Goal: Task Accomplishment & Management: Complete application form

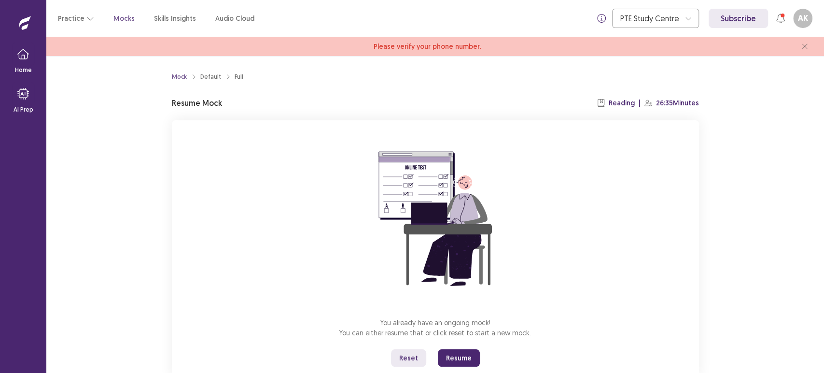
click at [452, 361] on button "Resume" at bounding box center [459, 357] width 42 height 17
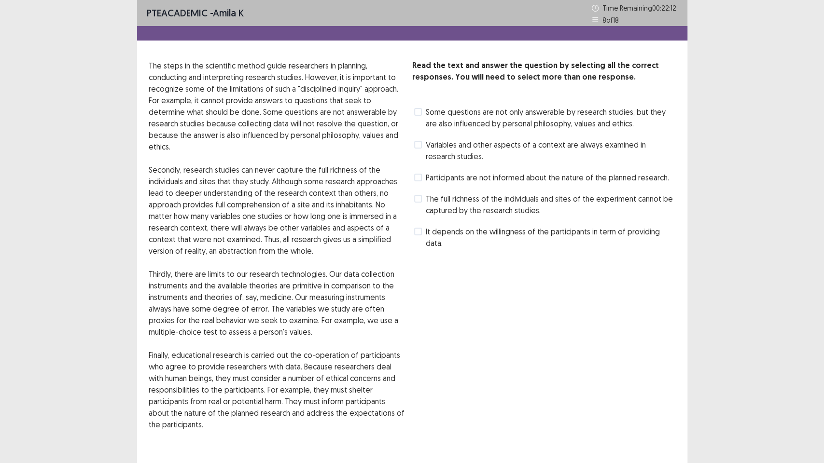
click at [422, 109] on label "Some questions are not only answerable by research studies, but they are also i…" at bounding box center [545, 117] width 262 height 23
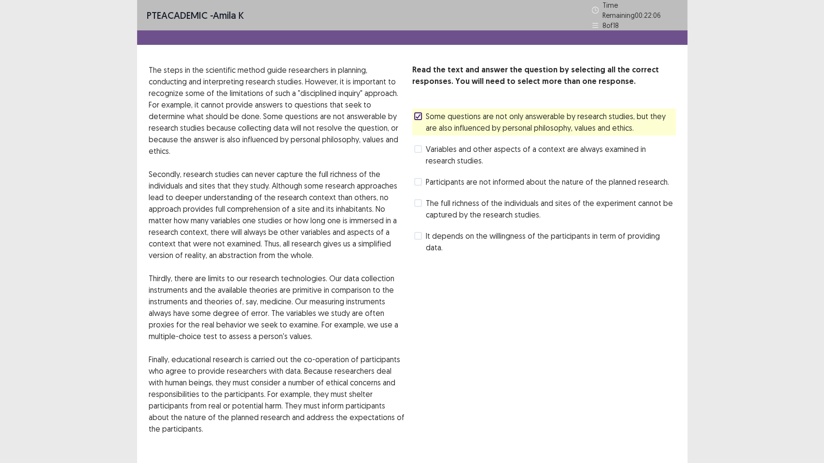
click at [421, 178] on span at bounding box center [418, 182] width 8 height 8
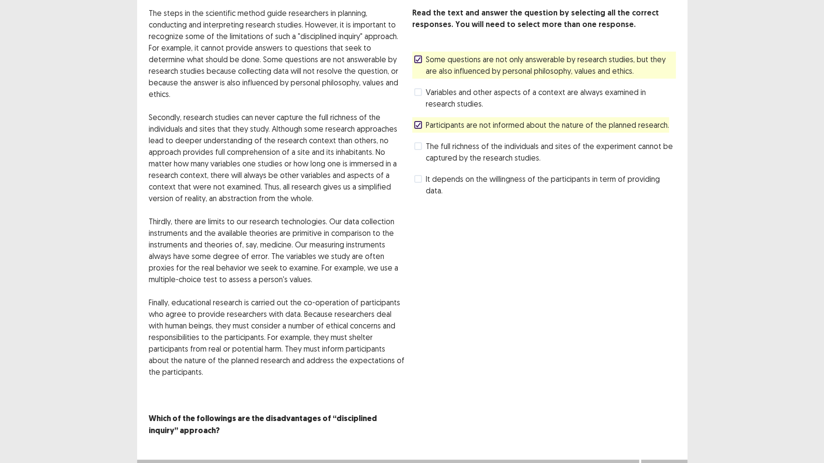
scroll to position [56, 0]
click at [663, 372] on button "Next" at bounding box center [664, 470] width 39 height 12
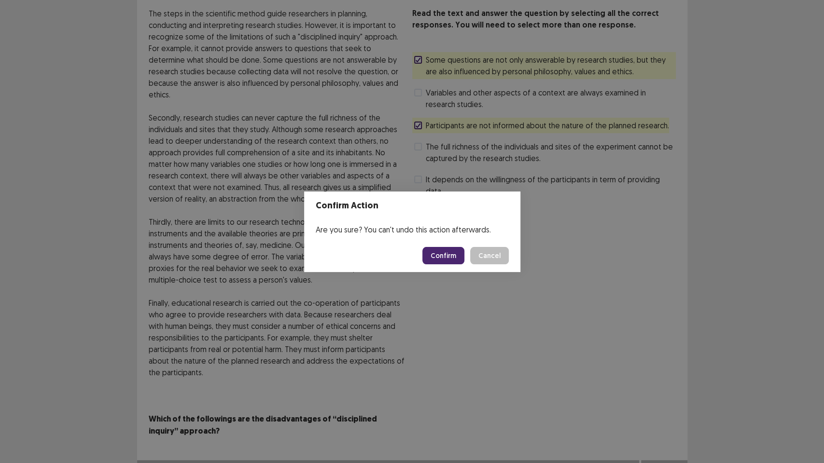
click at [460, 253] on button "Confirm" at bounding box center [443, 255] width 42 height 17
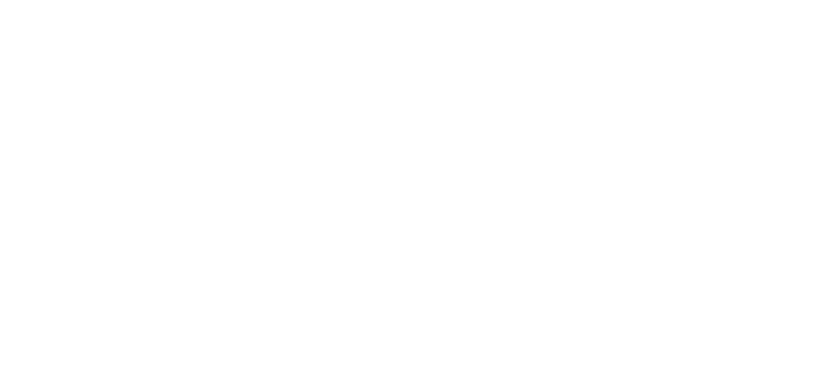
scroll to position [0, 0]
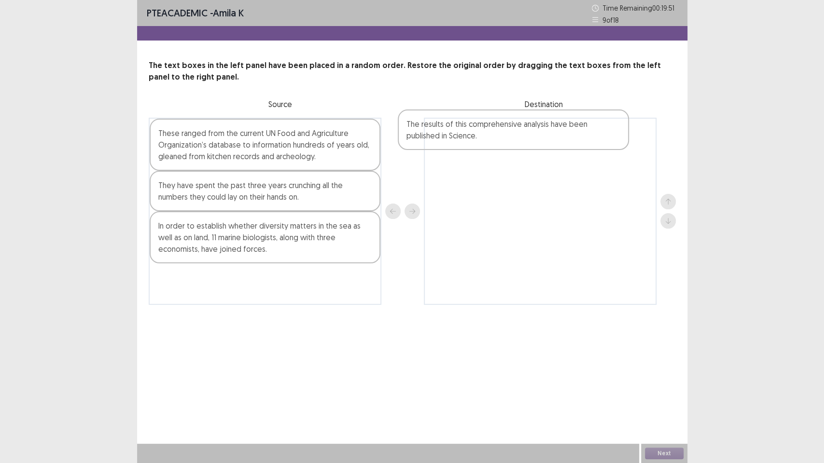
drag, startPoint x: 245, startPoint y: 205, endPoint x: 500, endPoint y: 142, distance: 262.1
click at [500, 142] on div "These ranged from the current UN Food and Agriculture Organization’s database t…" at bounding box center [412, 211] width 527 height 187
click at [335, 189] on div "They have spent the past three years crunching all the numbers they could lay o…" at bounding box center [265, 191] width 231 height 41
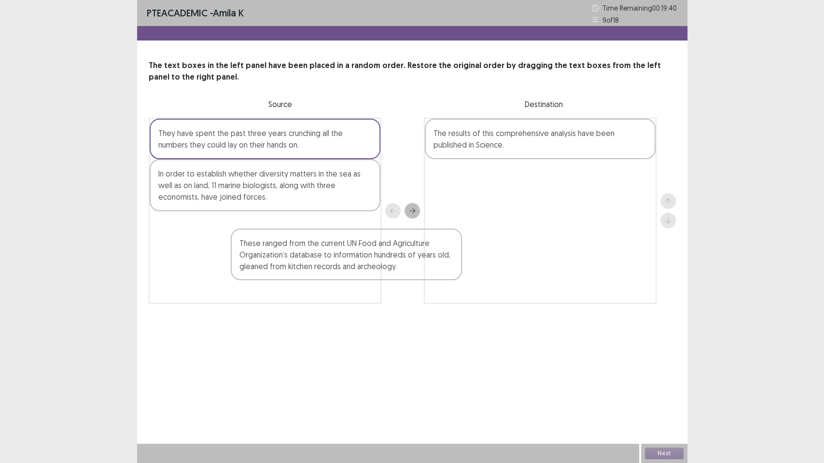
drag, startPoint x: 301, startPoint y: 151, endPoint x: 368, endPoint y: 266, distance: 133.2
click at [368, 266] on div "These ranged from the current UN Food and Agriculture Organization’s database t…" at bounding box center [265, 211] width 233 height 186
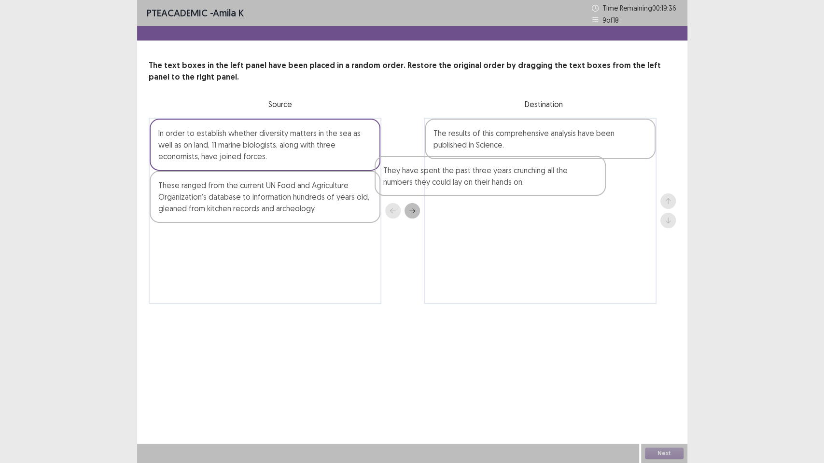
drag, startPoint x: 314, startPoint y: 145, endPoint x: 542, endPoint y: 181, distance: 230.7
click at [542, 181] on div "They have spent the past three years crunching all the numbers they could lay o…" at bounding box center [412, 211] width 527 height 186
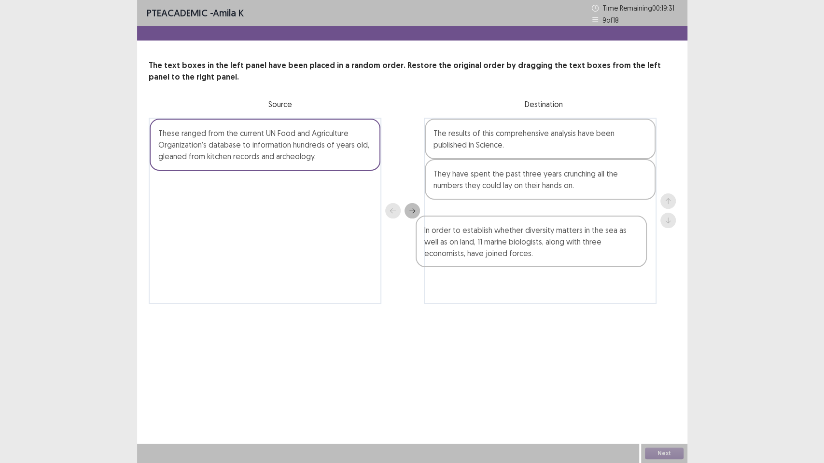
drag, startPoint x: 322, startPoint y: 141, endPoint x: 595, endPoint y: 236, distance: 288.3
click at [595, 236] on div "In order to establish whether diversity matters in the sea as well as on land, …" at bounding box center [412, 211] width 527 height 186
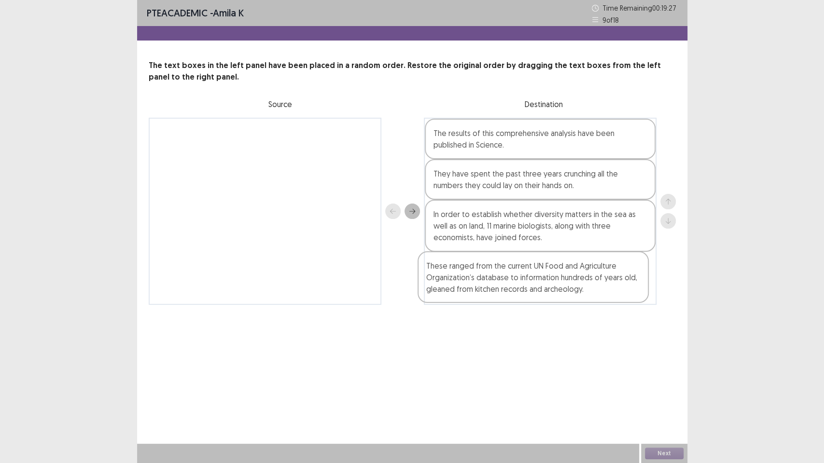
drag, startPoint x: 344, startPoint y: 143, endPoint x: 627, endPoint y: 275, distance: 312.1
click at [627, 275] on div "These ranged from the current UN Food and Agriculture Organization’s database t…" at bounding box center [412, 211] width 527 height 187
click at [645, 372] on button "Next" at bounding box center [664, 454] width 39 height 12
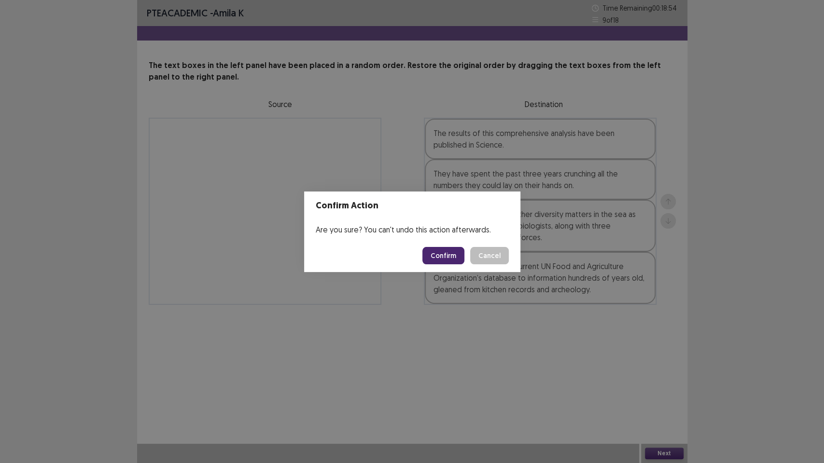
click at [447, 256] on button "Confirm" at bounding box center [443, 255] width 42 height 17
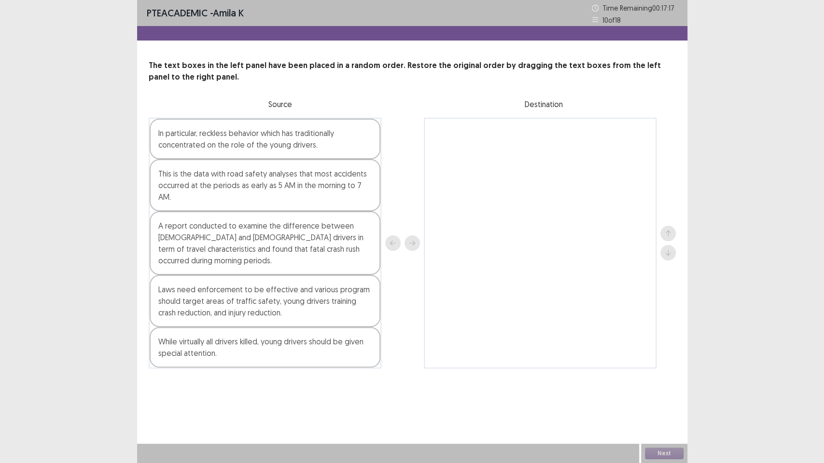
click at [183, 197] on div "This is the data with road safety analyses that most accidents occurred at the …" at bounding box center [265, 185] width 231 height 52
click at [201, 230] on div "A report conducted to examine the difference between [DEMOGRAPHIC_DATA] and [DE…" at bounding box center [265, 243] width 231 height 64
click at [218, 286] on div "Laws need enforcement to be effective and various program should target areas o…" at bounding box center [265, 301] width 231 height 52
click at [224, 238] on div "A report conducted to examine the difference between [DEMOGRAPHIC_DATA] and [DE…" at bounding box center [265, 243] width 231 height 64
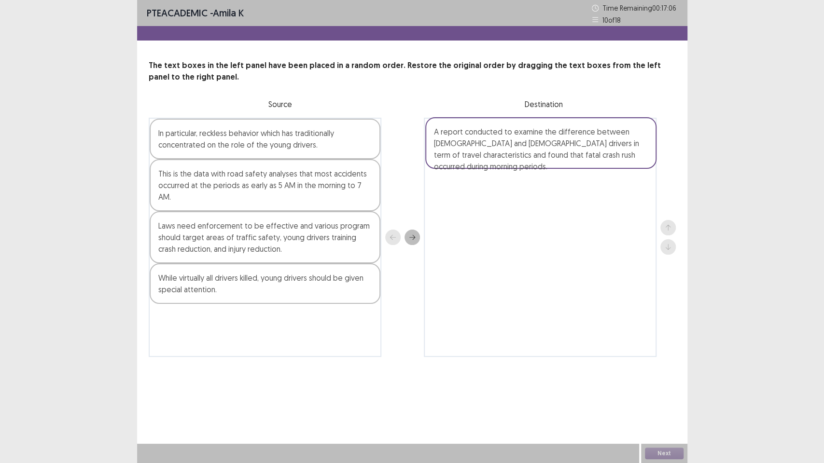
drag, startPoint x: 245, startPoint y: 249, endPoint x: 526, endPoint y: 152, distance: 297.0
click at [526, 152] on div "In particular, reckless behavior which has traditionally concentrated on the ro…" at bounding box center [412, 237] width 527 height 239
click at [49, 372] on div "PTE academic - amila k Time Remaining 00 : 17 : 03 10 of 18 The text boxes in t…" at bounding box center [412, 231] width 824 height 463
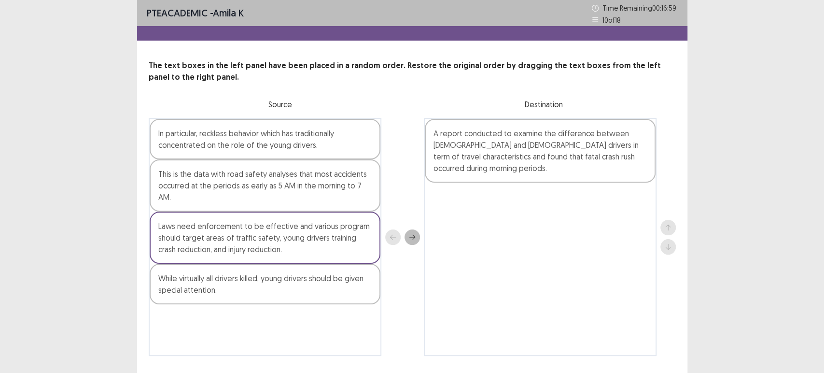
scroll to position [25, 0]
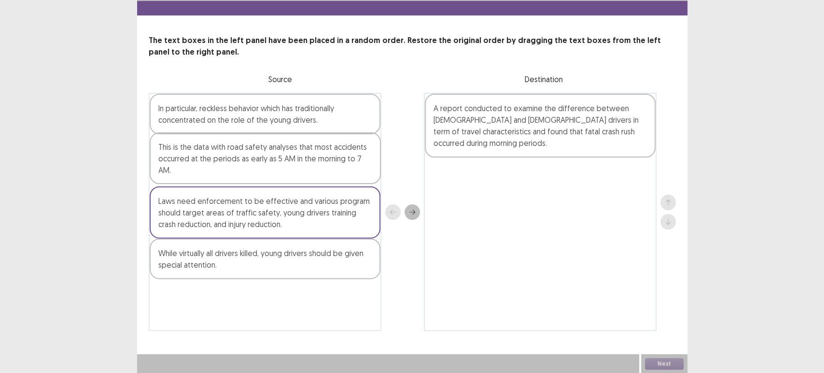
drag, startPoint x: 258, startPoint y: 178, endPoint x: 261, endPoint y: 173, distance: 5.6
click at [261, 173] on div "In particular, reckless behavior which has traditionally concentrated on the ro…" at bounding box center [265, 212] width 233 height 238
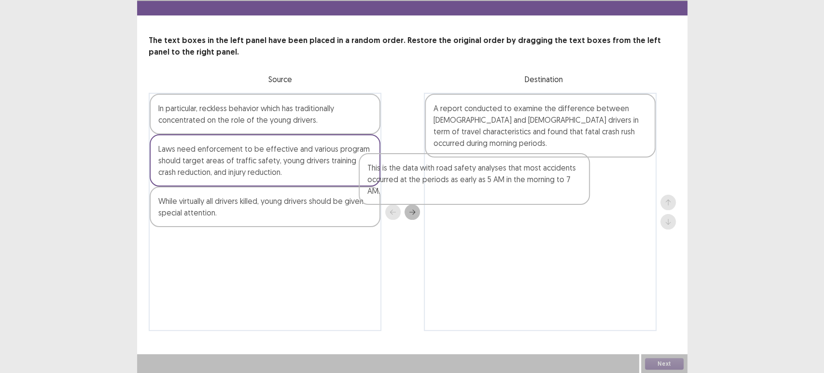
drag, startPoint x: 261, startPoint y: 173, endPoint x: 475, endPoint y: 190, distance: 214.5
click at [475, 190] on div "In particular, reckless behavior which has traditionally concentrated on the ro…" at bounding box center [412, 212] width 527 height 238
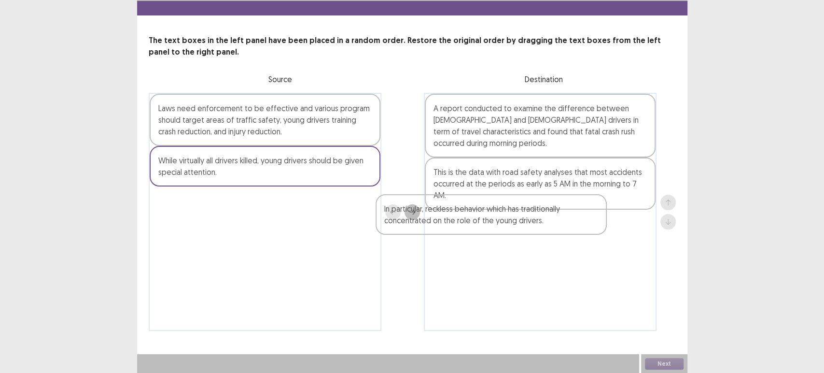
drag, startPoint x: 263, startPoint y: 120, endPoint x: 495, endPoint y: 221, distance: 253.2
click at [495, 221] on div "In particular, reckless behavior which has traditionally concentrated on the ro…" at bounding box center [412, 212] width 527 height 238
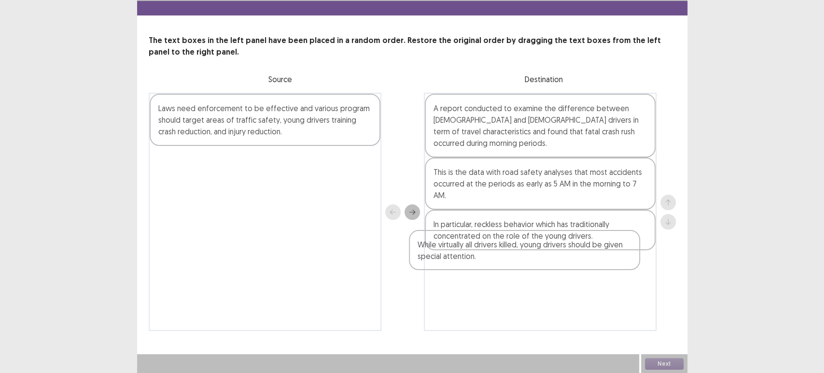
drag, startPoint x: 261, startPoint y: 174, endPoint x: 533, endPoint y: 262, distance: 286.0
click at [533, 262] on div "Laws need enforcement to be effective and various program should target areas o…" at bounding box center [412, 212] width 527 height 238
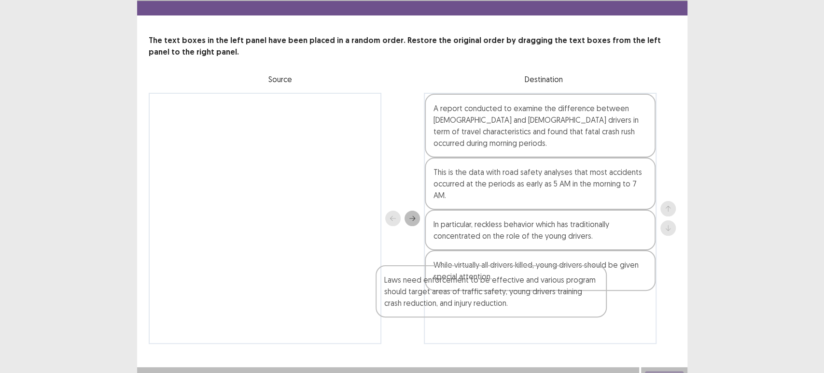
scroll to position [26, 0]
drag, startPoint x: 270, startPoint y: 114, endPoint x: 520, endPoint y: 296, distance: 309.0
click at [520, 296] on div "Laws need enforcement to be effective and various program should target areas o…" at bounding box center [412, 217] width 527 height 251
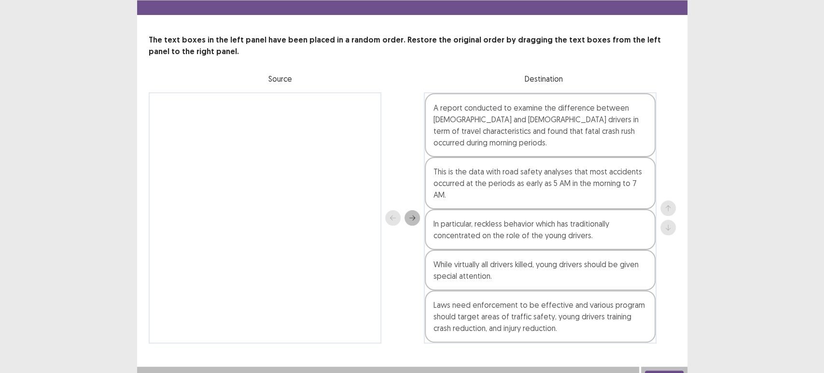
click at [649, 370] on button "Next" at bounding box center [664, 376] width 39 height 12
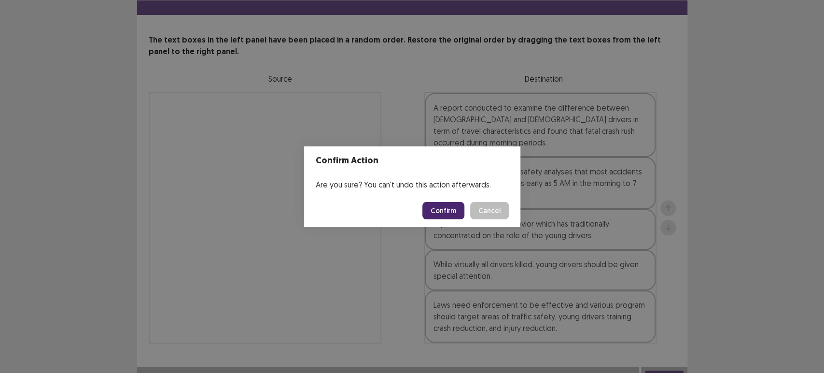
click at [437, 204] on button "Confirm" at bounding box center [443, 210] width 42 height 17
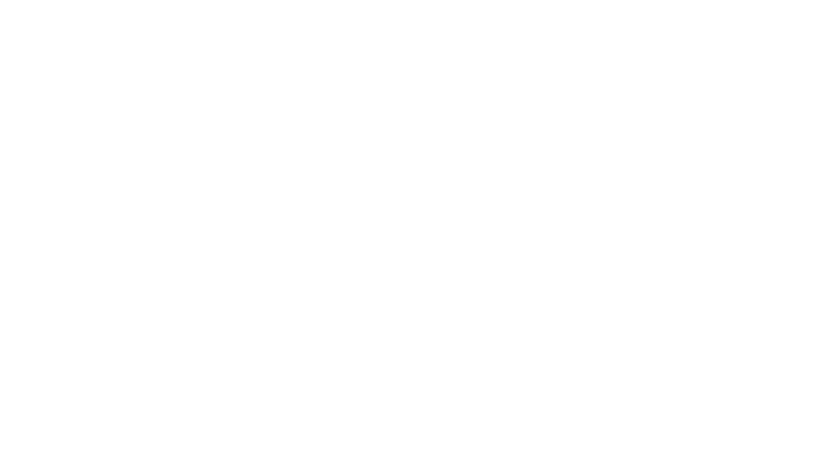
scroll to position [0, 0]
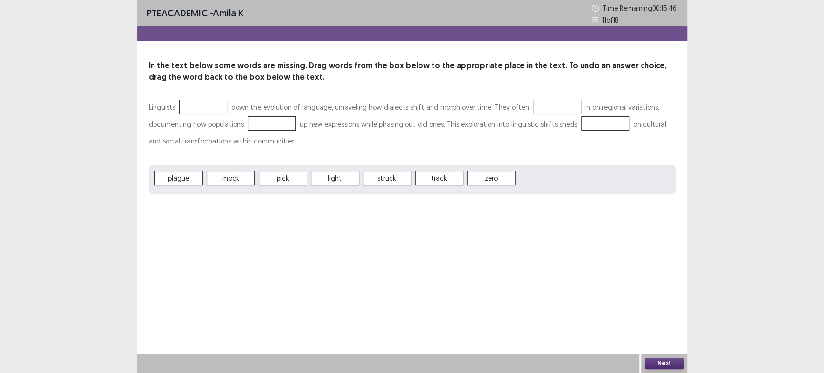
click at [224, 177] on span "mock" at bounding box center [231, 177] width 48 height 14
drag, startPoint x: 253, startPoint y: 132, endPoint x: 195, endPoint y: 177, distance: 73.4
click at [195, 177] on div "Linguists mock down the evolution of language, unraveling how dialects shift an…" at bounding box center [412, 145] width 527 height 95
drag, startPoint x: 247, startPoint y: 157, endPoint x: 216, endPoint y: 182, distance: 39.7
click at [216, 182] on div "Linguists mock down the evolution of language, unraveling how dialects shift an…" at bounding box center [412, 145] width 527 height 95
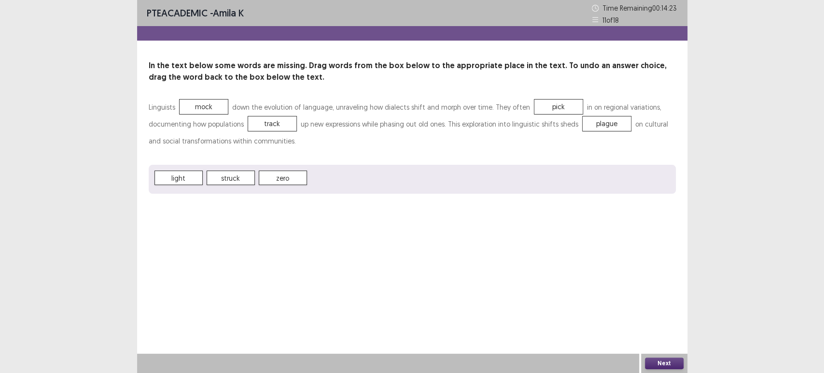
click at [657, 360] on button "Next" at bounding box center [664, 363] width 39 height 12
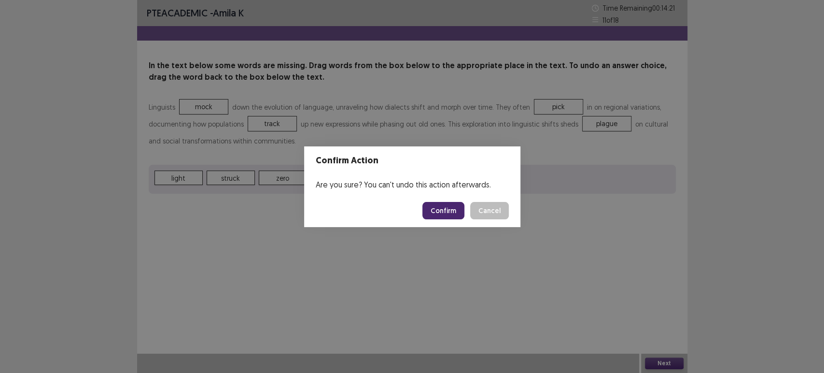
click at [444, 210] on button "Confirm" at bounding box center [443, 210] width 42 height 17
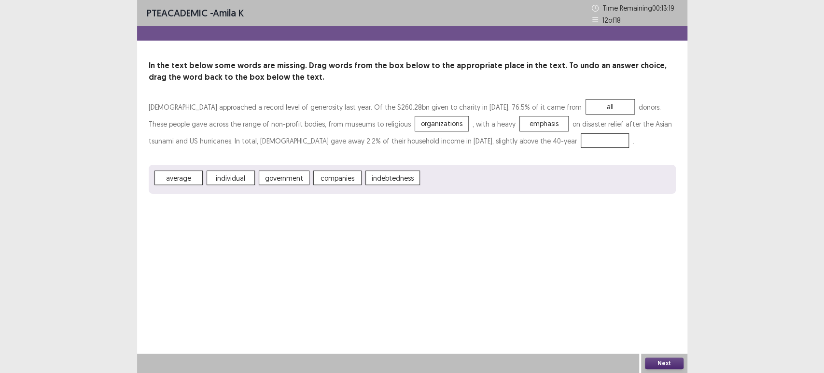
click at [234, 181] on span "individual" at bounding box center [231, 177] width 48 height 14
click at [388, 180] on span "all" at bounding box center [396, 177] width 48 height 14
click at [666, 364] on button "Next" at bounding box center [664, 363] width 39 height 12
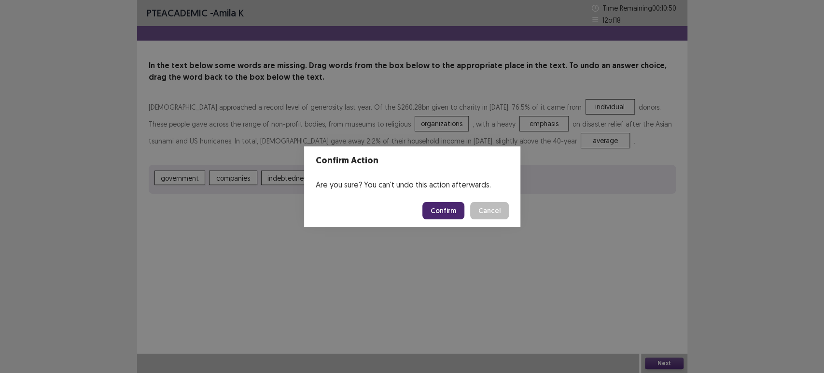
click at [450, 204] on button "Confirm" at bounding box center [443, 210] width 42 height 17
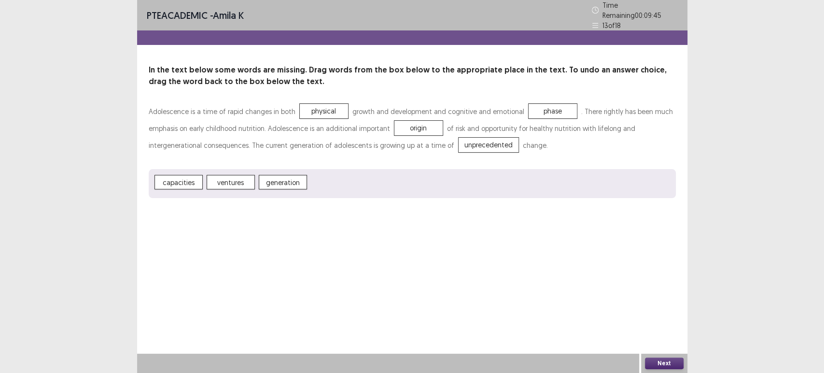
click at [654, 356] on div "Next" at bounding box center [664, 362] width 46 height 19
click at [659, 365] on button "Next" at bounding box center [664, 363] width 39 height 12
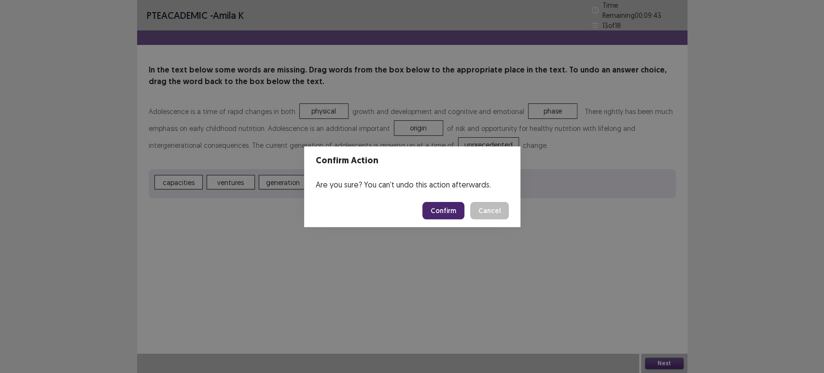
click at [449, 214] on button "Confirm" at bounding box center [443, 210] width 42 height 17
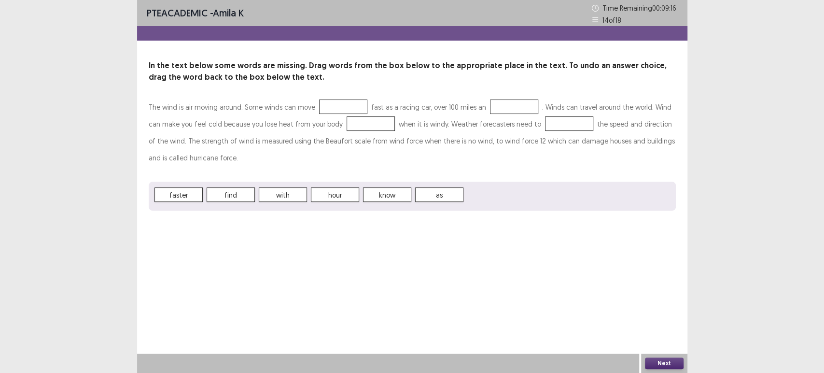
click at [184, 196] on span "faster" at bounding box center [178, 194] width 48 height 14
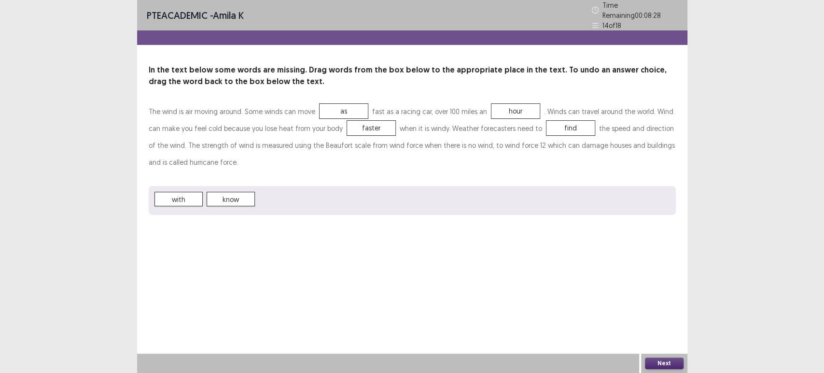
drag, startPoint x: 297, startPoint y: 140, endPoint x: 327, endPoint y: 138, distance: 30.0
click at [327, 138] on p "The wind is air moving around. Some winds can move as fast as a racing car, ove…" at bounding box center [412, 137] width 527 height 68
click at [660, 359] on button "Next" at bounding box center [664, 363] width 39 height 12
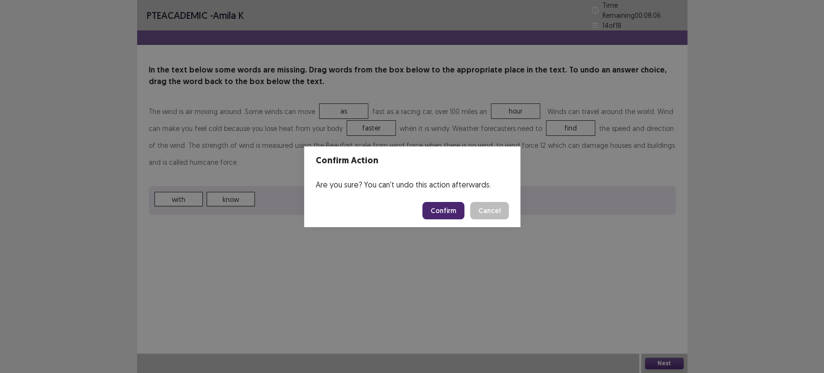
click at [443, 211] on button "Confirm" at bounding box center [443, 210] width 42 height 17
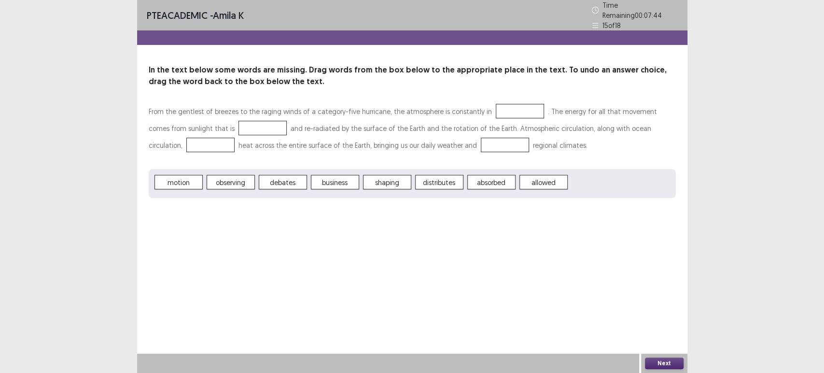
click at [254, 195] on div "PTE academic - amila k Time Remaining 00 : 07 : 44 15 of 18 In the text below s…" at bounding box center [412, 108] width 550 height 217
drag, startPoint x: 336, startPoint y: 177, endPoint x: 212, endPoint y: 124, distance: 134.8
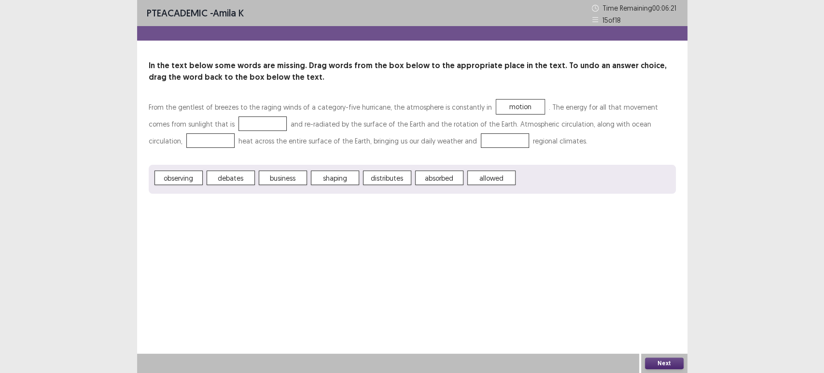
drag, startPoint x: 212, startPoint y: 124, endPoint x: 332, endPoint y: 174, distance: 129.6
click at [332, 174] on div "PTE academic - amila k Time Remaining 00 : 06 : 21 15 of 18 In the text below s…" at bounding box center [412, 106] width 550 height 213
drag, startPoint x: 379, startPoint y: 181, endPoint x: 183, endPoint y: 142, distance: 200.3
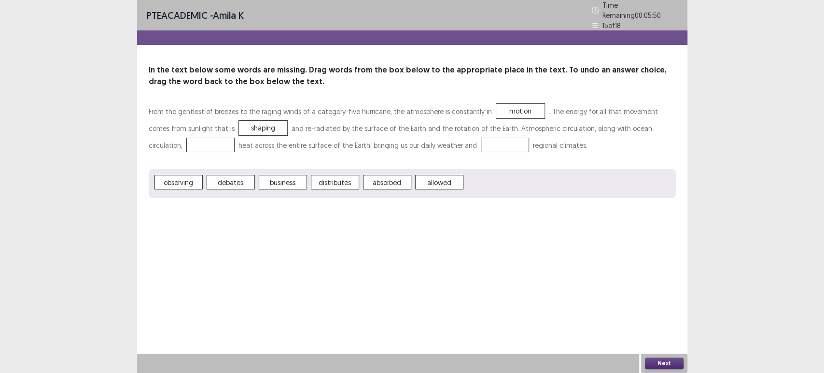
drag, startPoint x: 183, startPoint y: 142, endPoint x: 421, endPoint y: 252, distance: 262.0
click at [421, 252] on div "PTE academic - amila k Time Remaining 00 : 05 : 50 15 of 18 In the text below s…" at bounding box center [412, 186] width 550 height 373
drag, startPoint x: 379, startPoint y: 180, endPoint x: 179, endPoint y: 126, distance: 206.9
drag, startPoint x: 179, startPoint y: 126, endPoint x: 425, endPoint y: 246, distance: 273.6
click at [425, 246] on div "PTE academic - amila k Time Remaining 00 : 05 : 47 15 of 18 In the text below s…" at bounding box center [412, 186] width 550 height 373
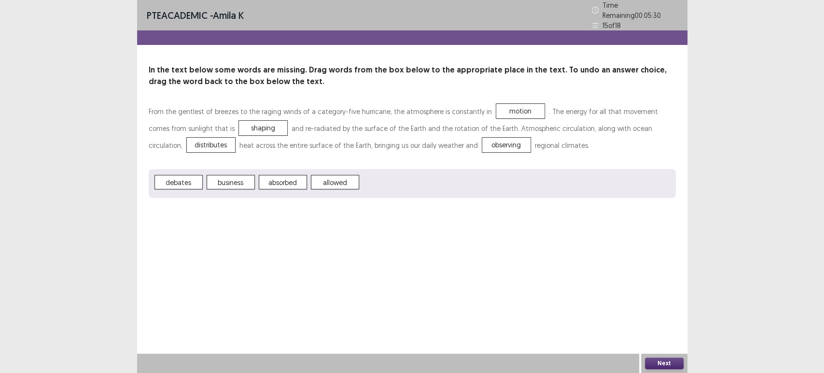
click at [663, 366] on button "Next" at bounding box center [664, 363] width 39 height 12
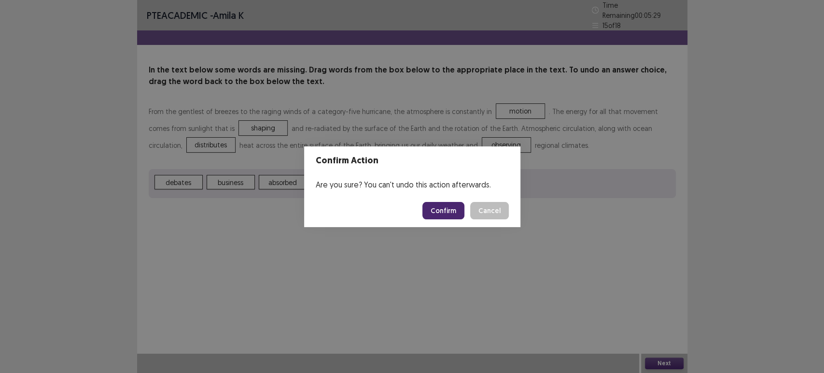
click at [443, 212] on button "Confirm" at bounding box center [443, 210] width 42 height 17
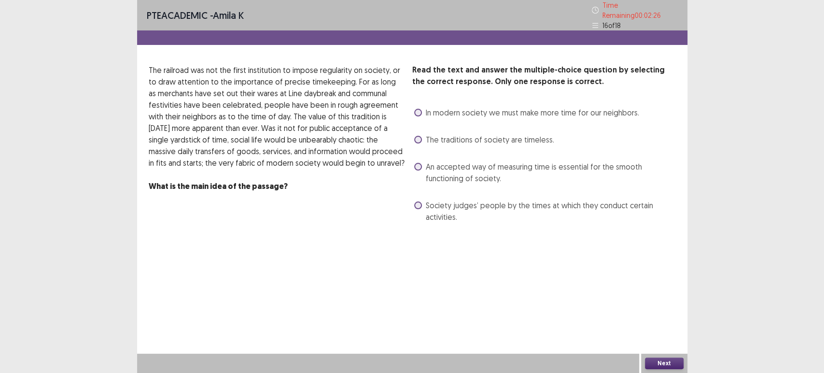
click at [420, 163] on span at bounding box center [418, 167] width 8 height 8
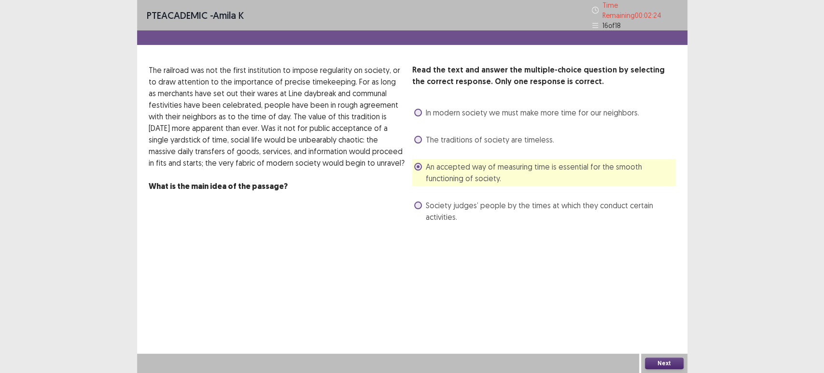
click at [656, 358] on button "Next" at bounding box center [664, 363] width 39 height 12
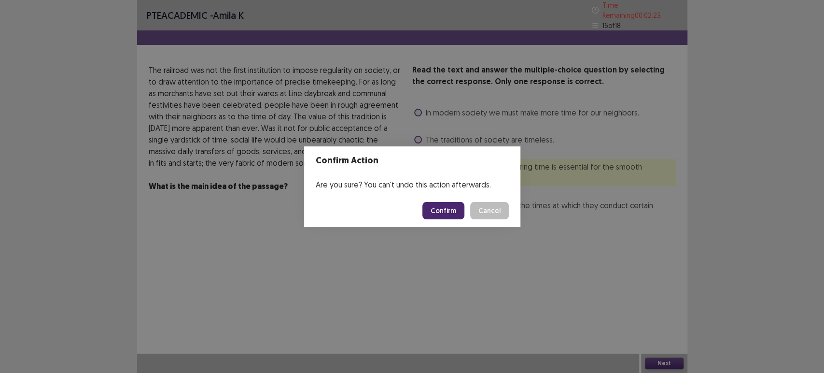
click at [451, 217] on button "Confirm" at bounding box center [443, 210] width 42 height 17
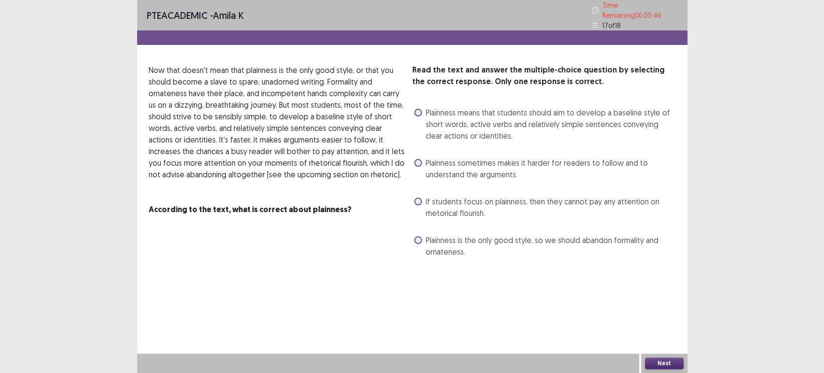
click at [423, 107] on label "Plainness means that students should aim to develop a baseline style of short w…" at bounding box center [545, 124] width 262 height 35
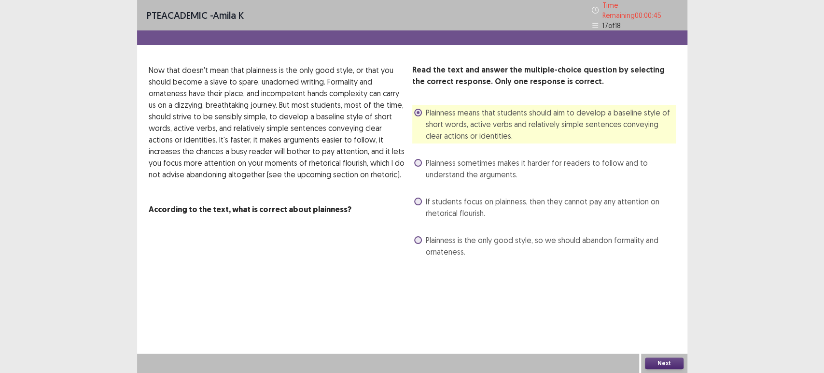
click at [654, 361] on button "Next" at bounding box center [664, 363] width 39 height 12
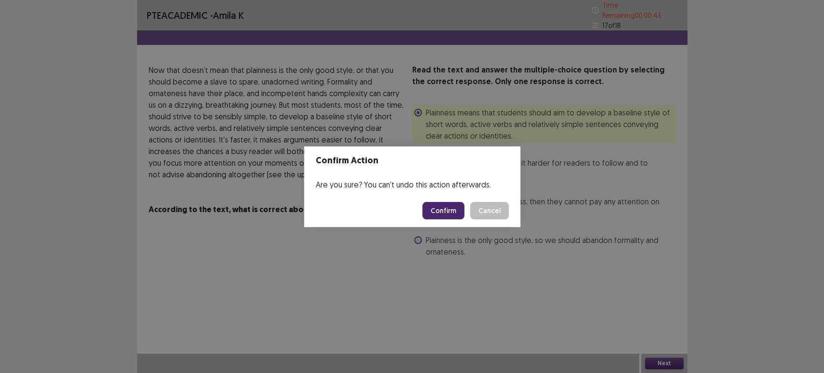
click at [460, 208] on button "Confirm" at bounding box center [443, 210] width 42 height 17
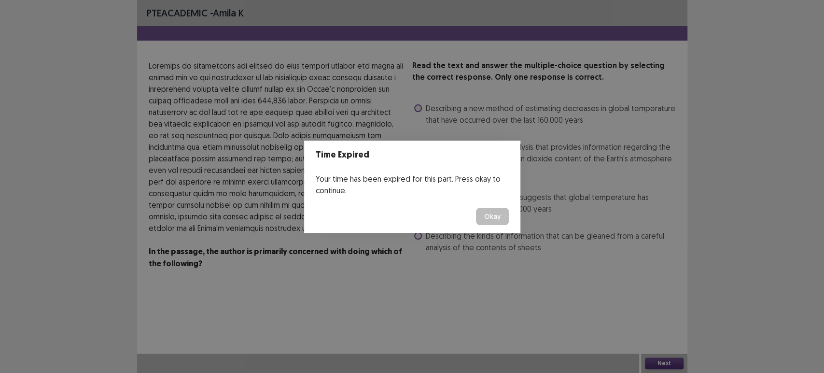
click at [489, 220] on button "Okay" at bounding box center [492, 216] width 33 height 17
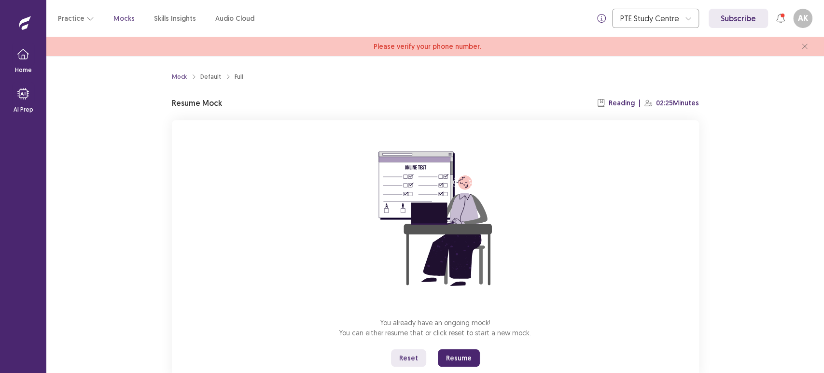
click at [460, 357] on button "Resume" at bounding box center [459, 357] width 42 height 17
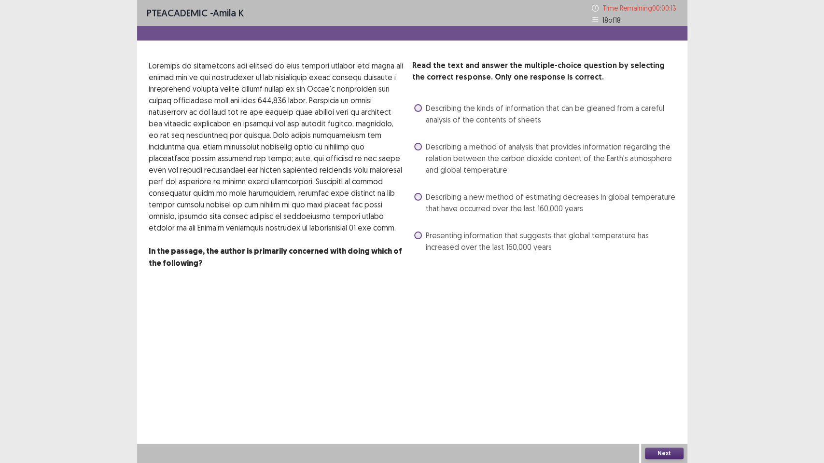
click at [421, 146] on span at bounding box center [418, 147] width 8 height 8
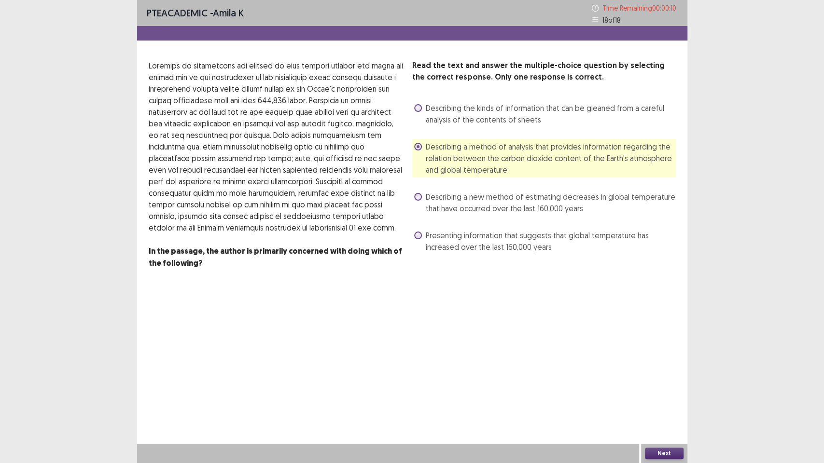
click at [663, 372] on button "Next" at bounding box center [664, 454] width 39 height 12
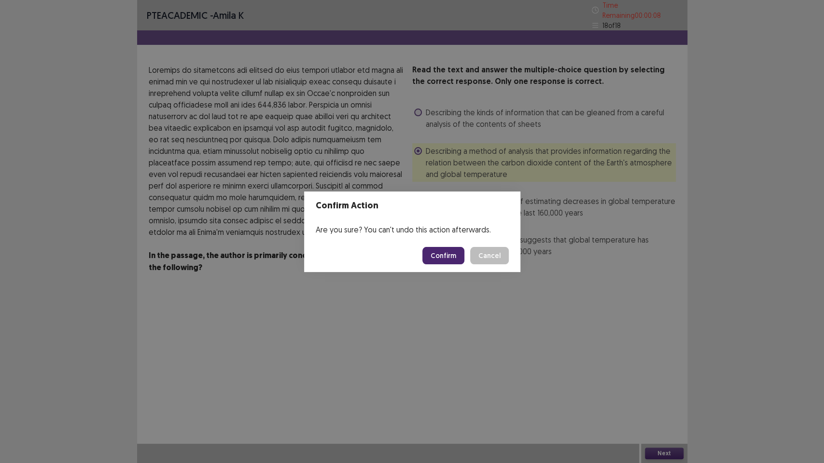
click at [442, 249] on button "Confirm" at bounding box center [443, 255] width 42 height 17
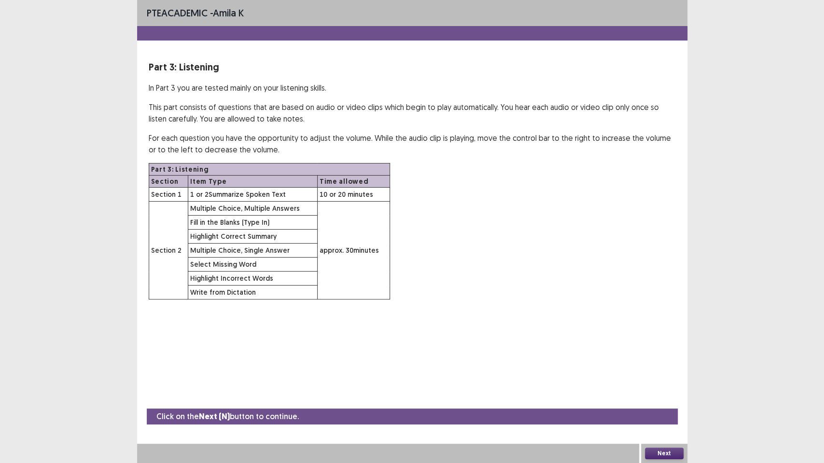
drag, startPoint x: 659, startPoint y: 457, endPoint x: 662, endPoint y: 452, distance: 6.3
click at [662, 372] on button "Next" at bounding box center [664, 454] width 39 height 12
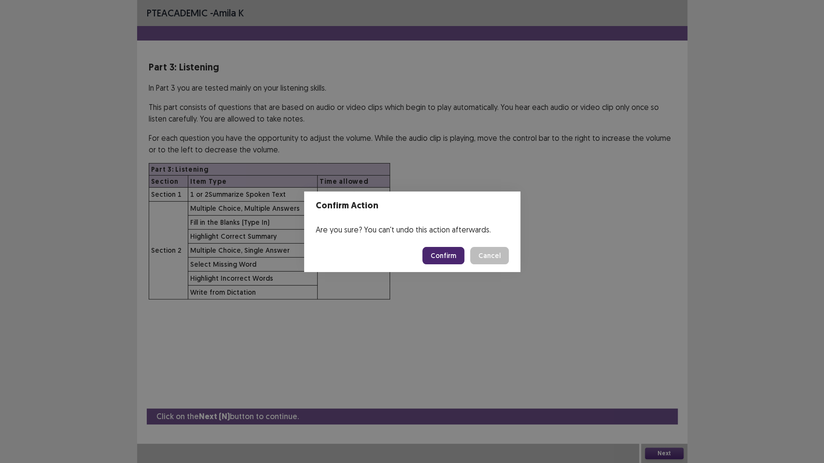
click at [446, 255] on button "Confirm" at bounding box center [443, 255] width 42 height 17
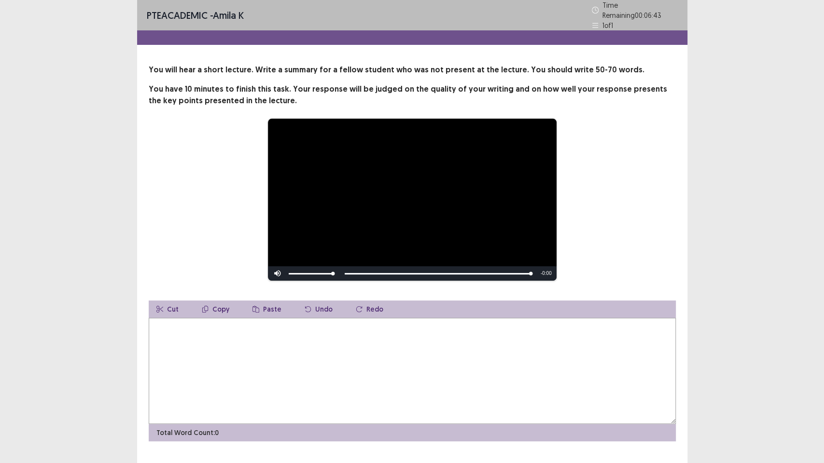
click at [211, 335] on textarea at bounding box center [412, 371] width 527 height 106
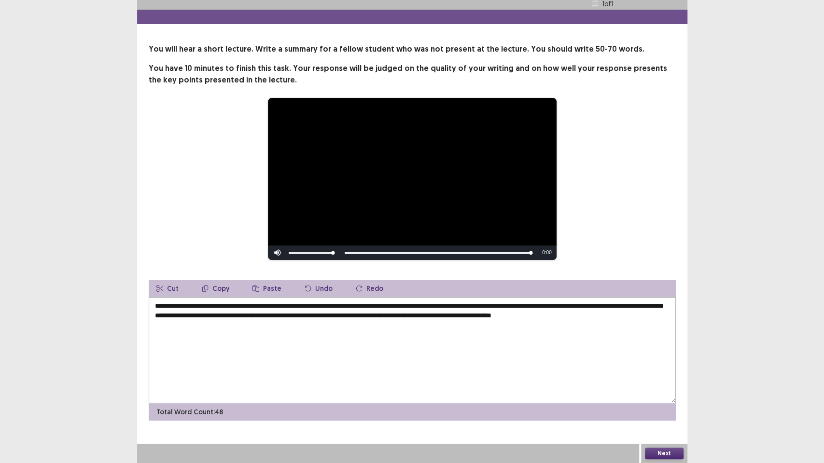
scroll to position [16, 0]
type textarea "**********"
click at [651, 372] on button "Next" at bounding box center [664, 455] width 39 height 12
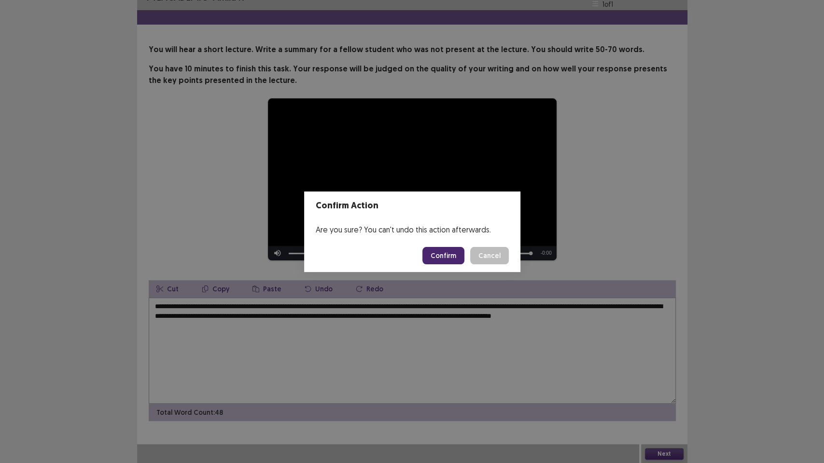
click at [441, 255] on button "Confirm" at bounding box center [443, 255] width 42 height 17
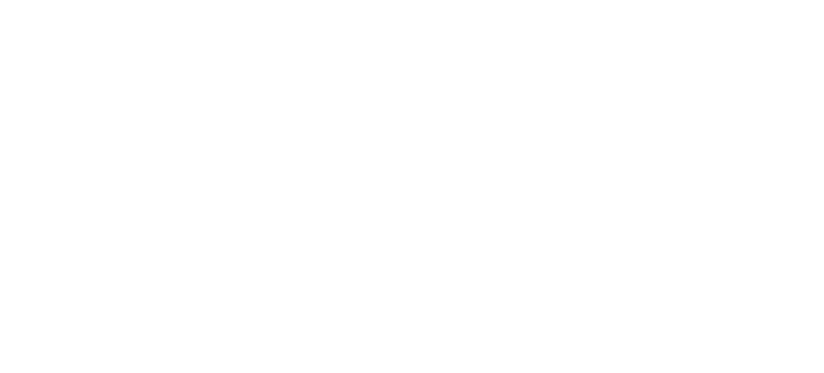
scroll to position [0, 0]
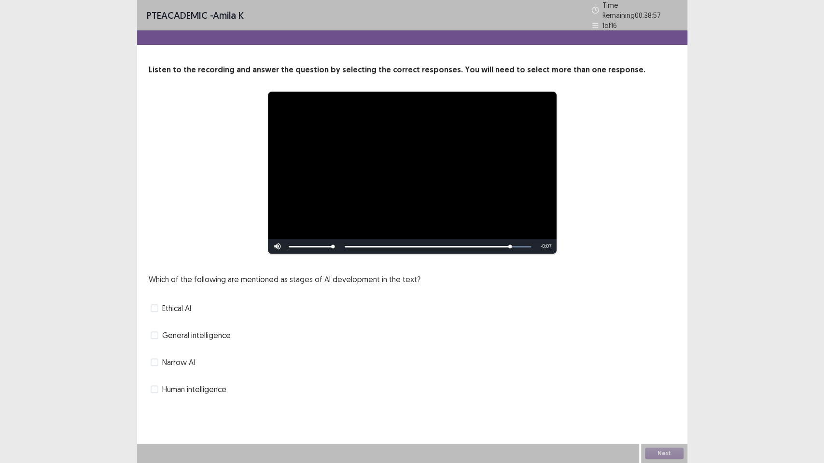
click at [157, 332] on span at bounding box center [155, 336] width 8 height 8
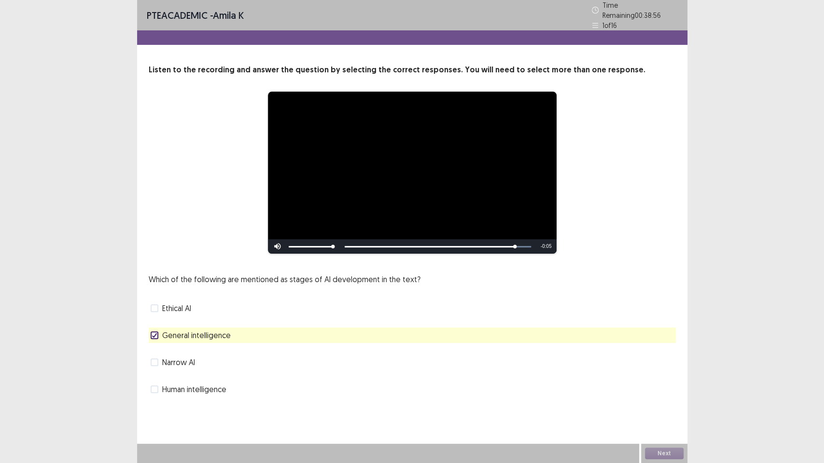
click at [155, 359] on span at bounding box center [155, 363] width 8 height 8
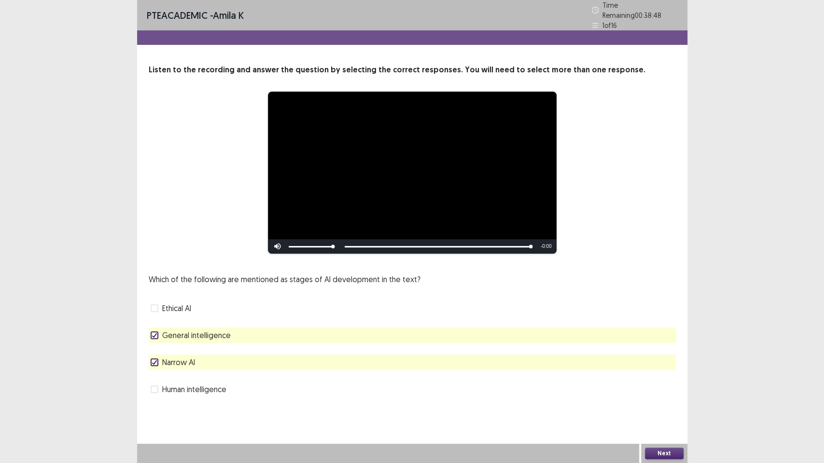
click at [661, 372] on button "Next" at bounding box center [664, 454] width 39 height 12
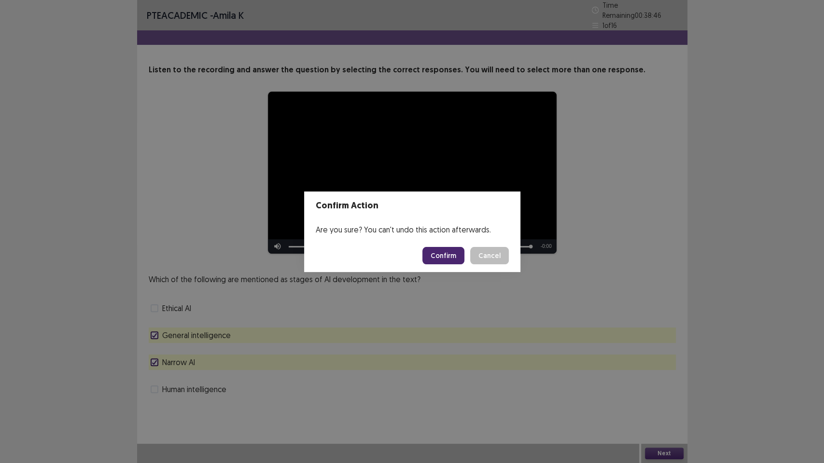
click at [452, 259] on button "Confirm" at bounding box center [443, 255] width 42 height 17
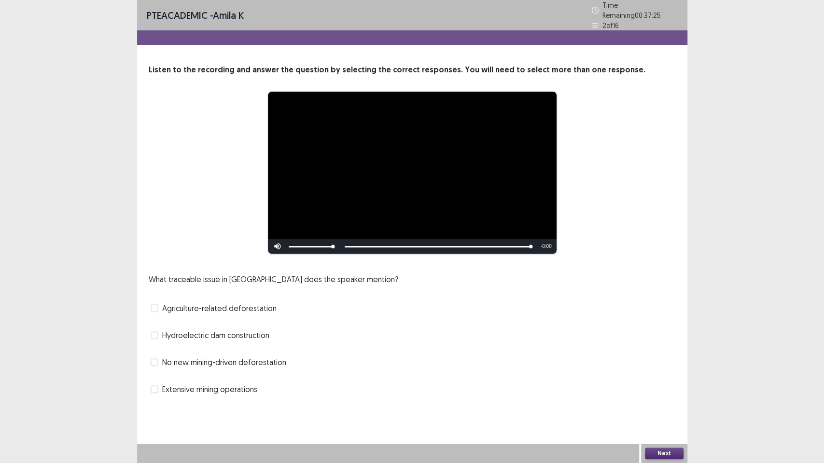
click at [156, 305] on span at bounding box center [155, 309] width 8 height 8
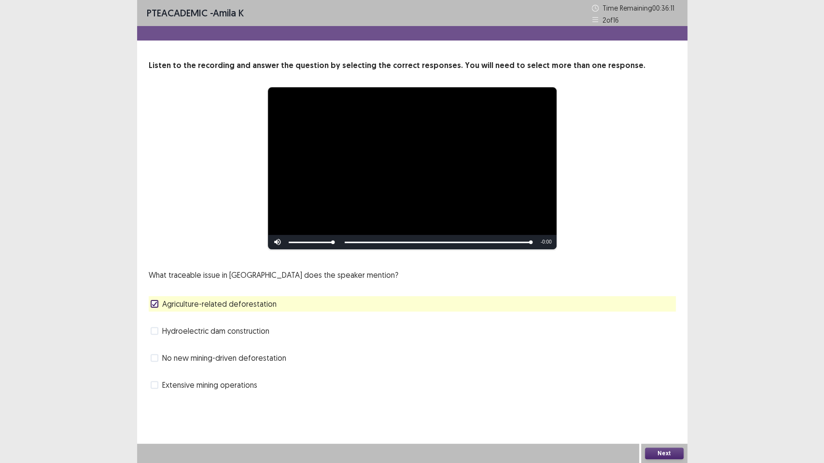
click at [158, 372] on label "Extensive mining operations" at bounding box center [204, 385] width 107 height 12
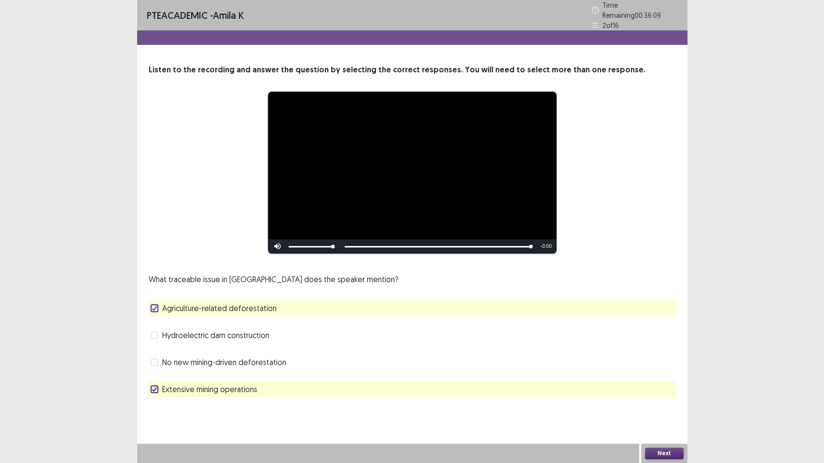
click at [158, 332] on span at bounding box center [155, 336] width 8 height 8
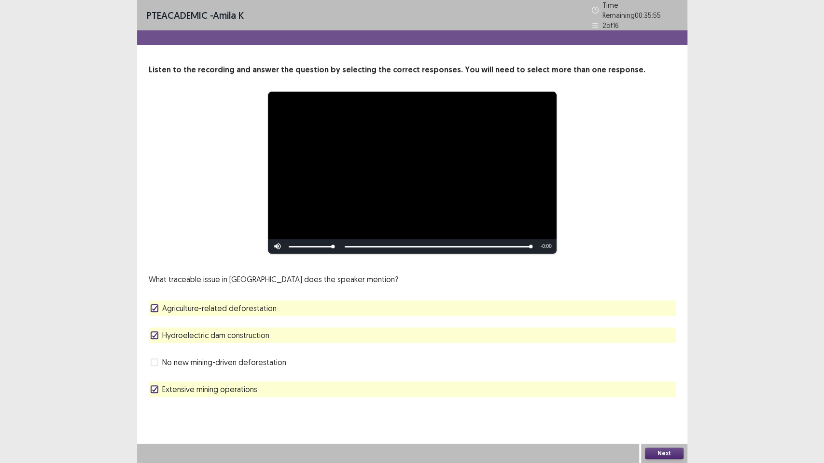
click at [164, 332] on span "Hydroelectric dam construction" at bounding box center [215, 336] width 107 height 12
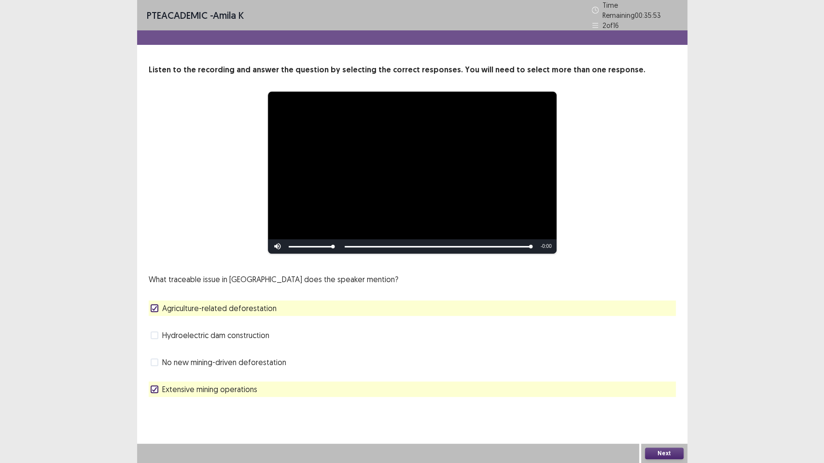
click at [657, 372] on button "Next" at bounding box center [664, 454] width 39 height 12
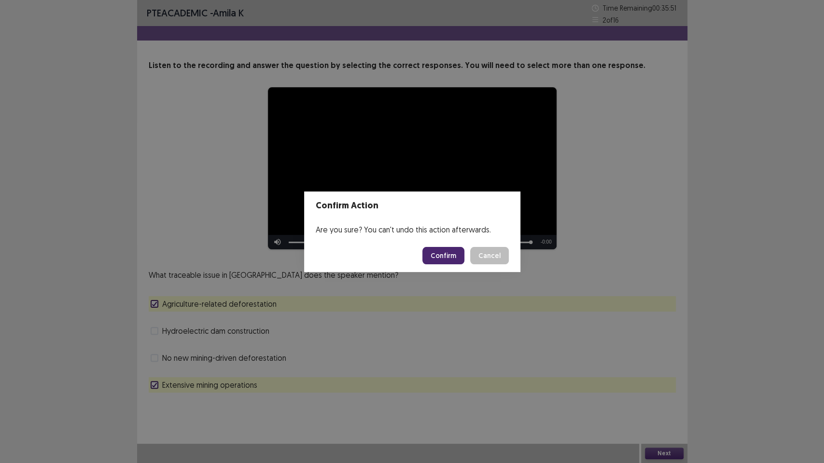
click at [441, 249] on button "Confirm" at bounding box center [443, 255] width 42 height 17
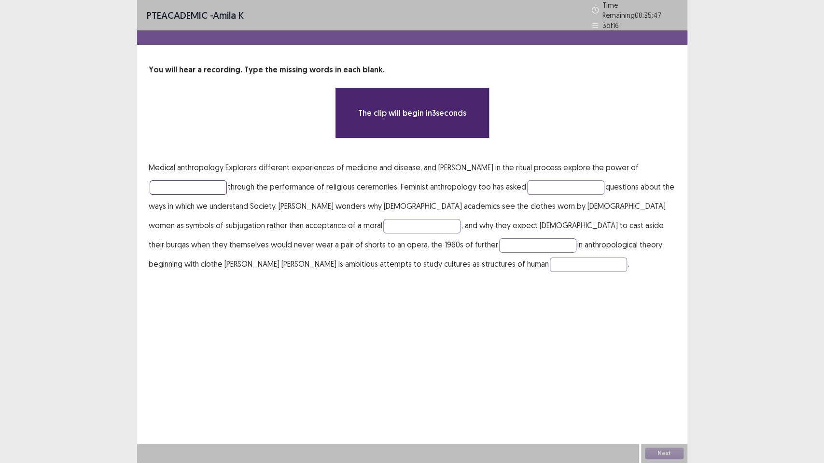
click at [182, 185] on input "text" at bounding box center [188, 188] width 77 height 14
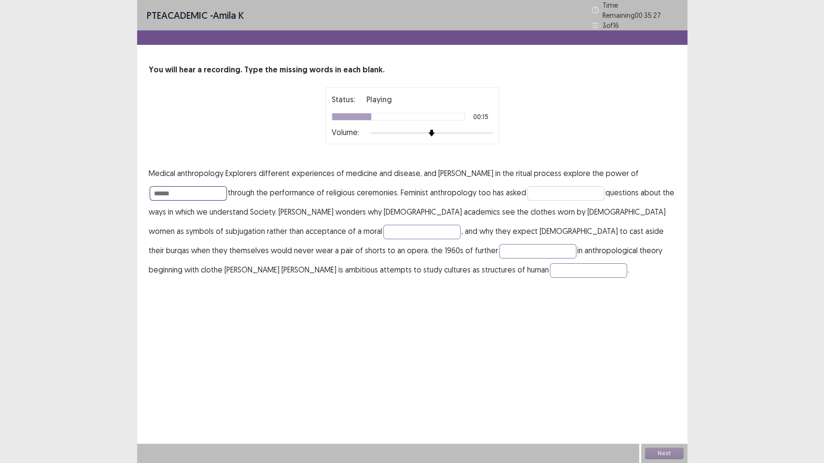
type input "******"
click at [558, 192] on input "text" at bounding box center [565, 193] width 77 height 14
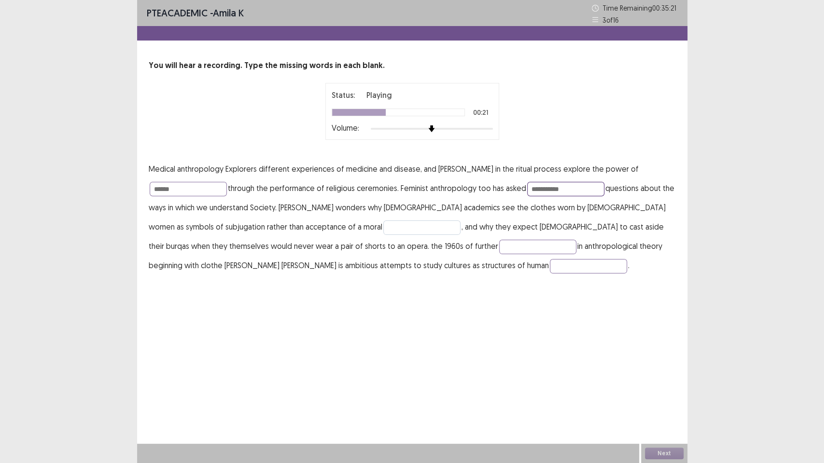
type input "**********"
click at [383, 223] on input "text" at bounding box center [421, 228] width 77 height 14
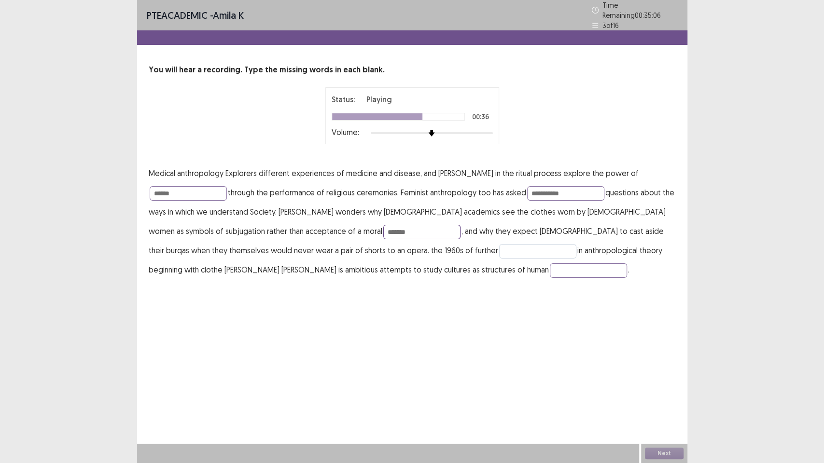
type input "******"
click at [499, 247] on input "text" at bounding box center [537, 251] width 77 height 14
type input "********"
click at [550, 264] on input "text" at bounding box center [588, 271] width 77 height 14
type input "*******"
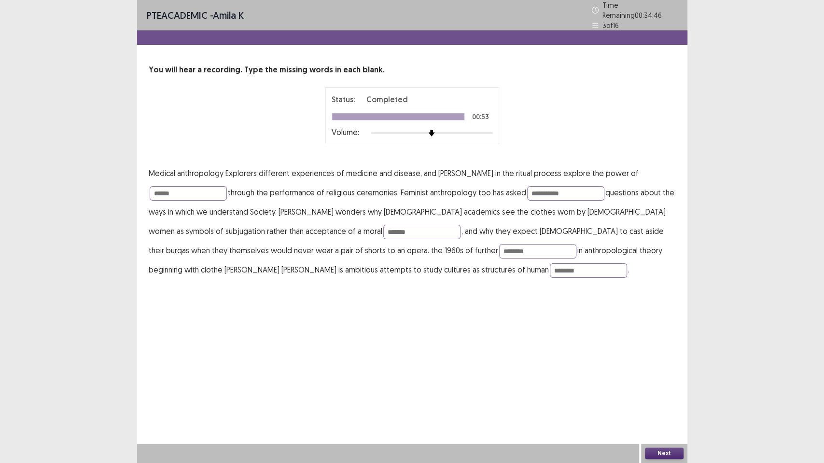
click at [653, 372] on button "Next" at bounding box center [664, 454] width 39 height 12
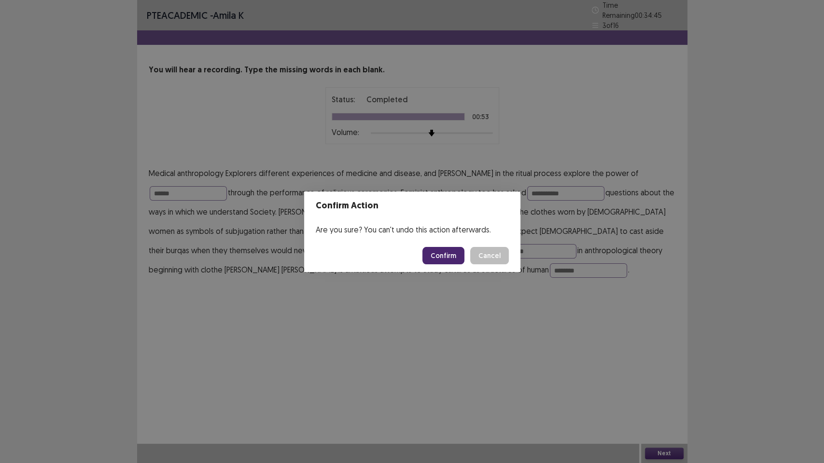
click at [457, 254] on button "Confirm" at bounding box center [443, 255] width 42 height 17
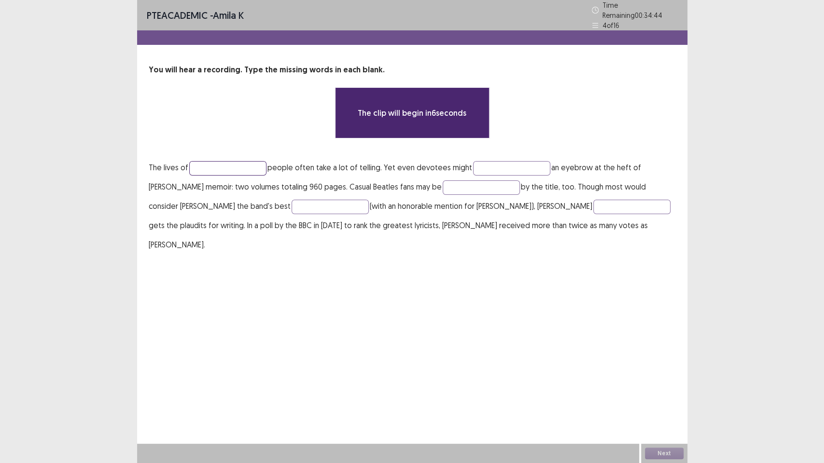
click at [238, 161] on input "text" at bounding box center [227, 168] width 77 height 14
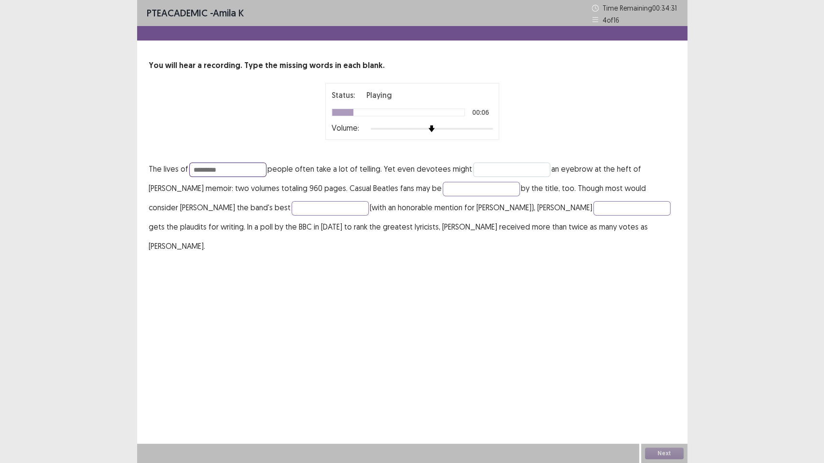
type input "*********"
click at [478, 167] on input "text" at bounding box center [511, 170] width 77 height 14
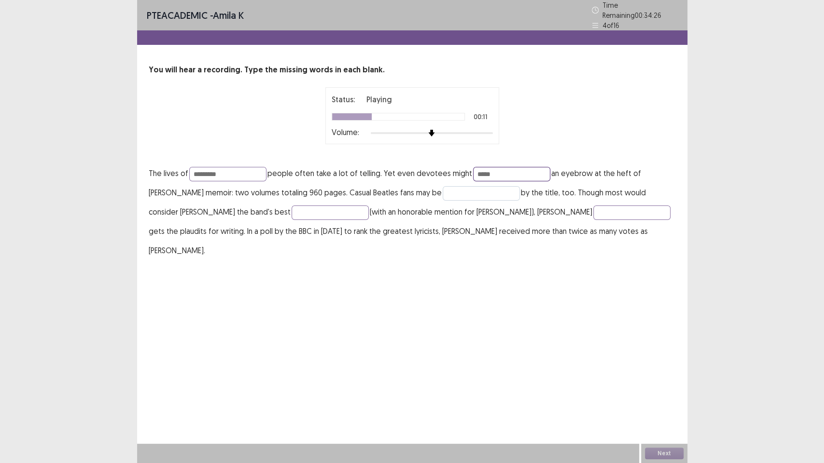
type input "*****"
click at [472, 188] on input "text" at bounding box center [481, 193] width 77 height 14
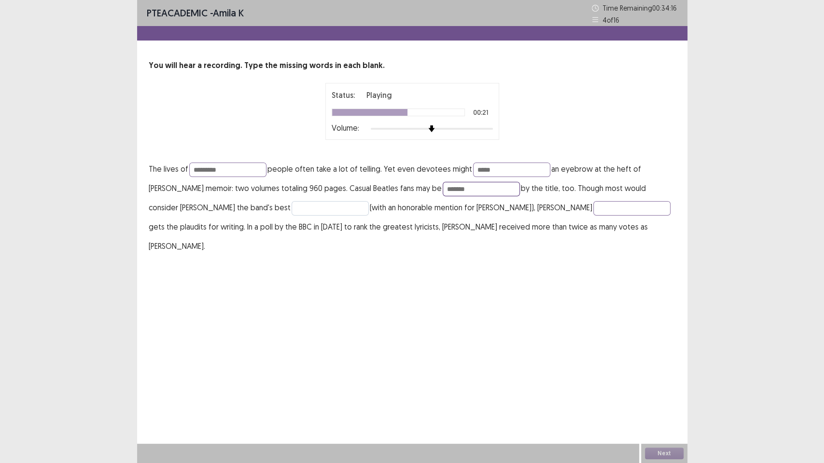
type input "*******"
click at [292, 212] on input "text" at bounding box center [330, 208] width 77 height 14
type input "********"
click at [593, 210] on input "text" at bounding box center [631, 208] width 77 height 14
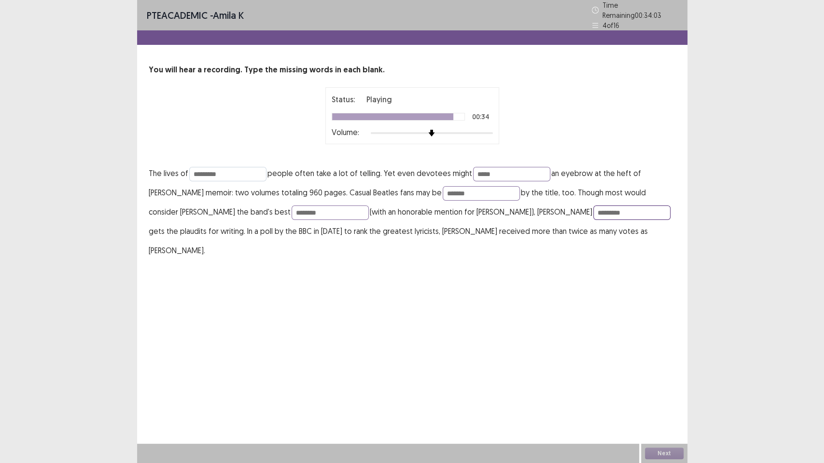
type input "*********"
click at [236, 169] on input "*********" at bounding box center [227, 174] width 77 height 14
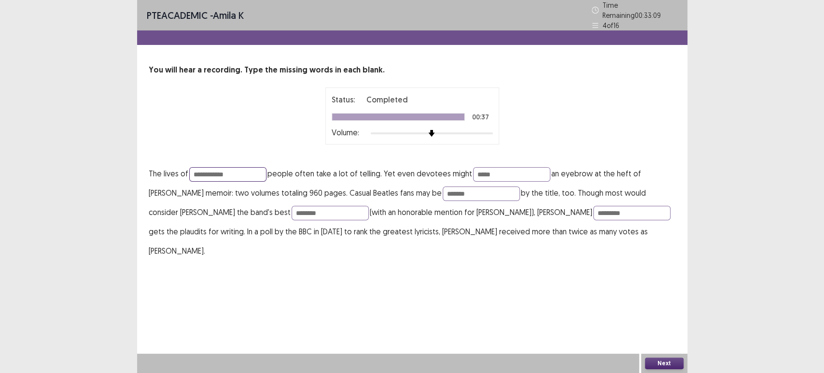
type input "**********"
click at [443, 191] on input "*******" at bounding box center [481, 193] width 77 height 14
type input "********"
click at [665, 362] on button "Next" at bounding box center [664, 363] width 39 height 12
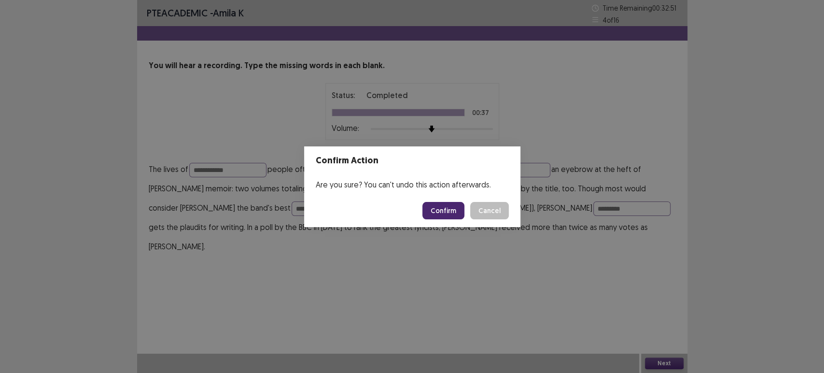
click at [458, 214] on button "Confirm" at bounding box center [443, 210] width 42 height 17
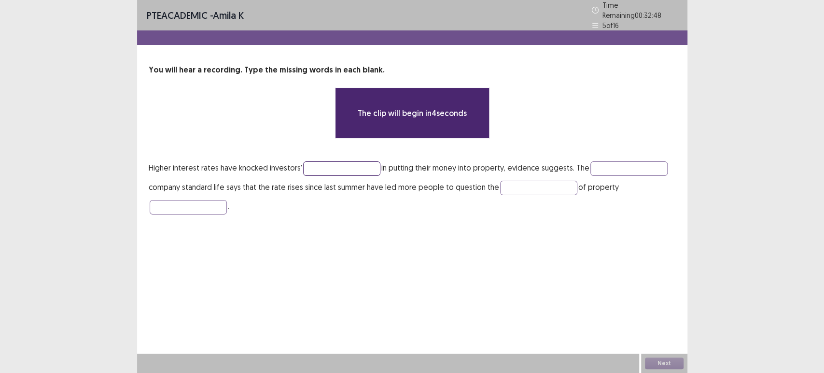
click at [313, 168] on input "text" at bounding box center [341, 168] width 77 height 14
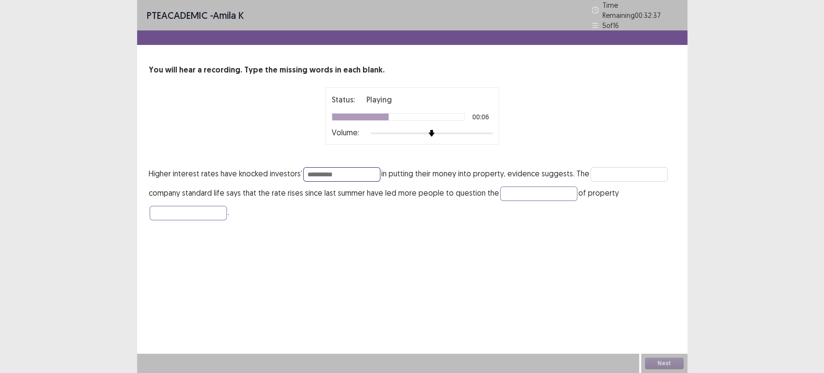
type input "**********"
click at [599, 169] on input "text" at bounding box center [628, 174] width 77 height 14
type input "*********"
click at [520, 188] on input "text" at bounding box center [538, 193] width 77 height 14
type input "******"
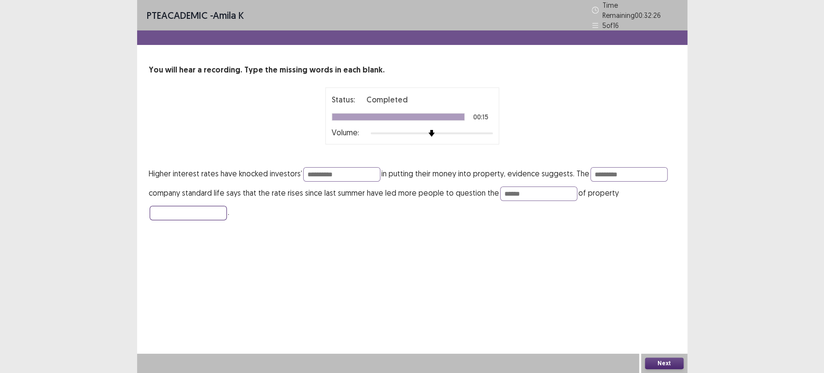
click at [182, 207] on input "text" at bounding box center [188, 213] width 77 height 14
type input "**********"
click at [348, 172] on input "**********" at bounding box center [341, 174] width 77 height 14
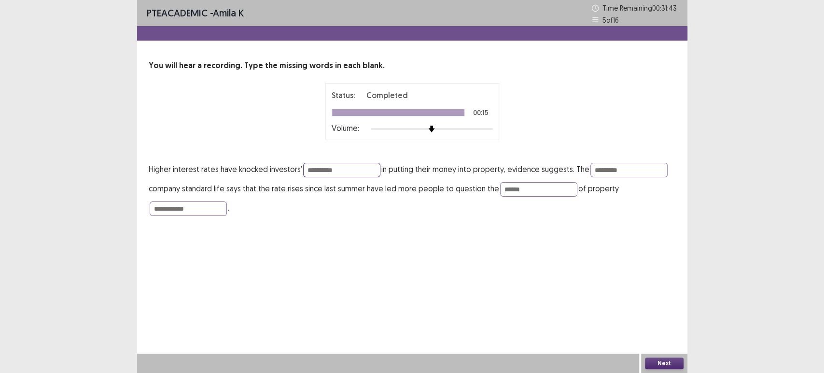
click at [325, 168] on input "**********" at bounding box center [341, 170] width 77 height 14
type input "**********"
click at [527, 189] on input "******" at bounding box center [538, 189] width 77 height 14
type input "*******"
click at [200, 209] on input "**********" at bounding box center [188, 208] width 77 height 14
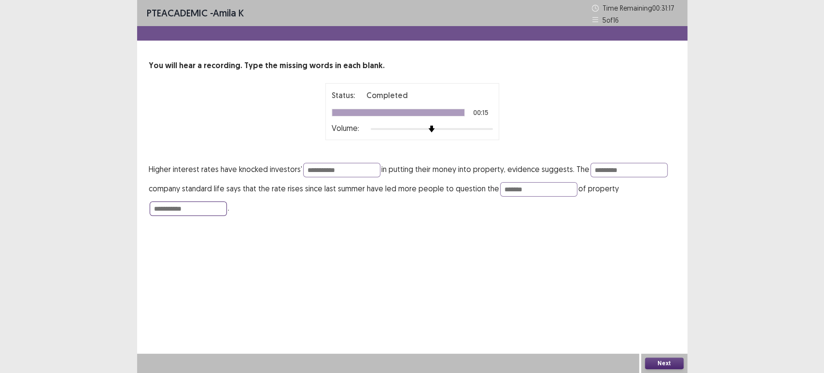
type input "**********"
click at [671, 366] on button "Next" at bounding box center [664, 363] width 39 height 12
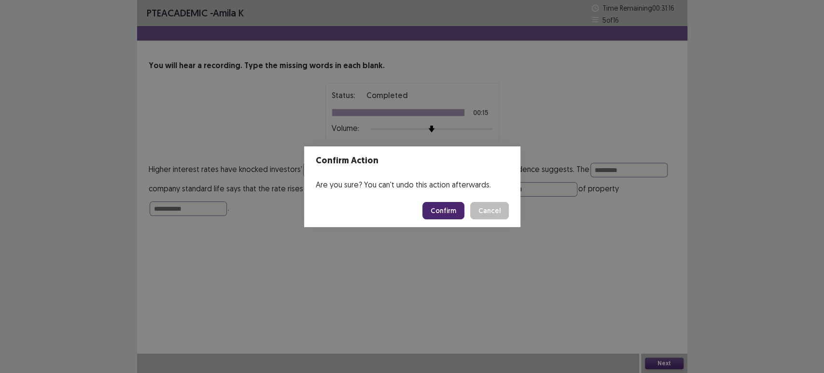
click at [454, 214] on button "Confirm" at bounding box center [443, 210] width 42 height 17
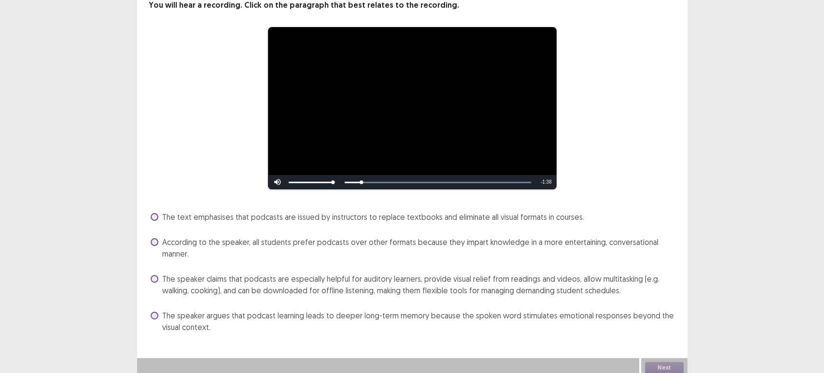
scroll to position [64, 0]
click at [159, 277] on label "The speaker claims that podcasts are especially helpful for auditory learners, …" at bounding box center [413, 284] width 525 height 23
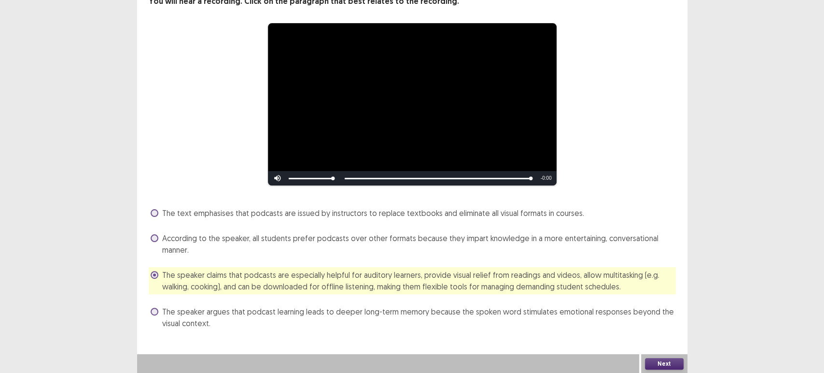
click at [662, 359] on button "Next" at bounding box center [664, 364] width 39 height 12
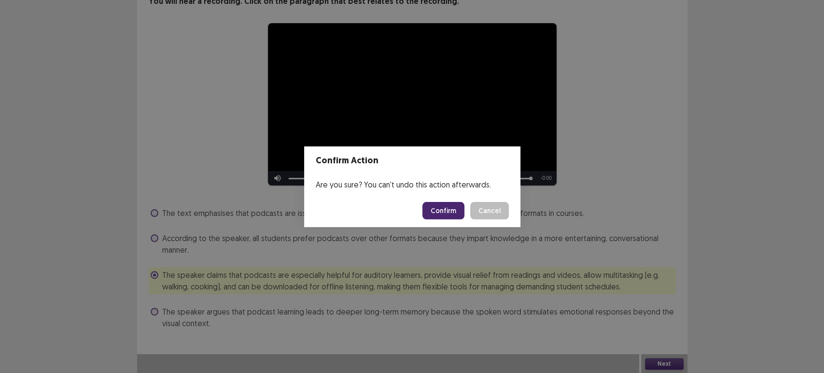
click at [435, 208] on button "Confirm" at bounding box center [443, 210] width 42 height 17
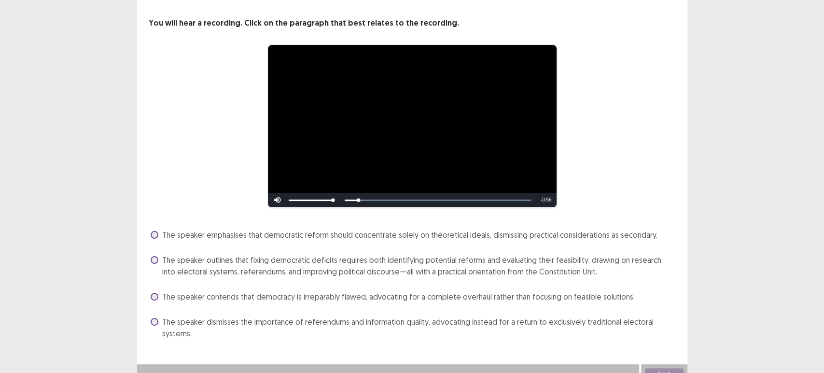
scroll to position [53, 0]
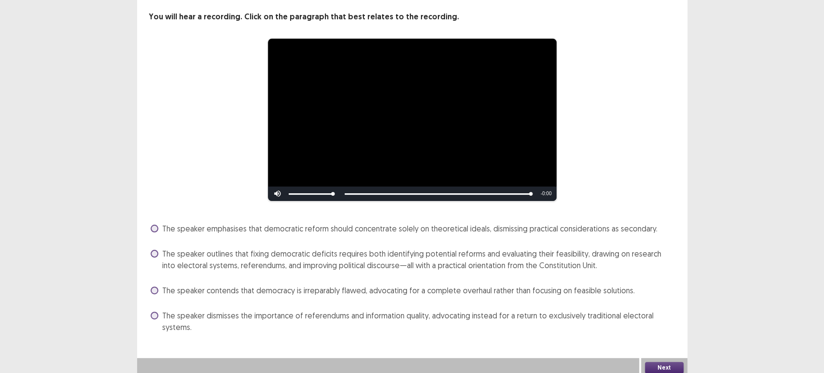
click at [154, 250] on span at bounding box center [155, 254] width 8 height 8
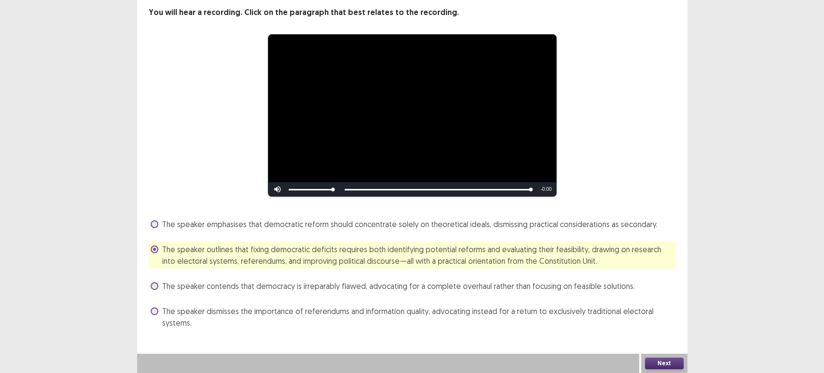
click at [661, 365] on button "Next" at bounding box center [664, 363] width 39 height 12
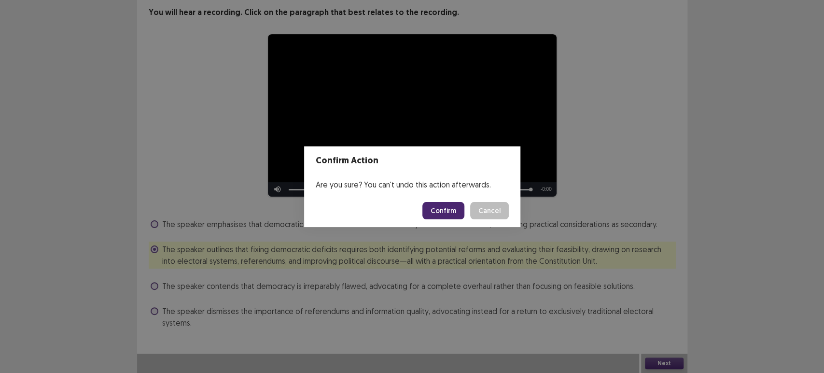
click at [447, 214] on button "Confirm" at bounding box center [443, 210] width 42 height 17
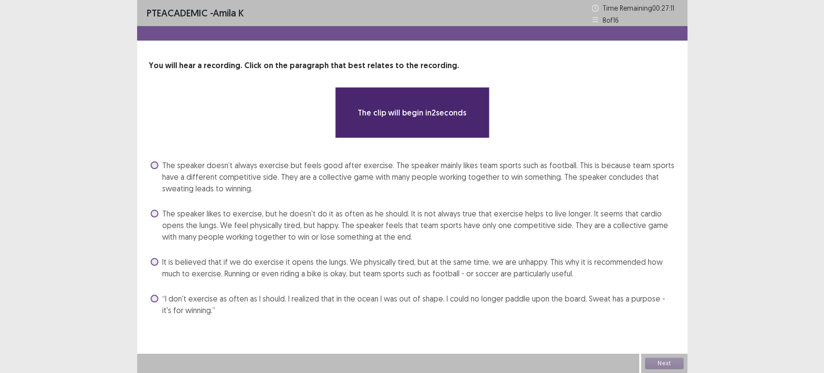
click at [252, 172] on span "The speaker doesn’t always exercise but feels good after exercise. The speaker …" at bounding box center [419, 176] width 514 height 35
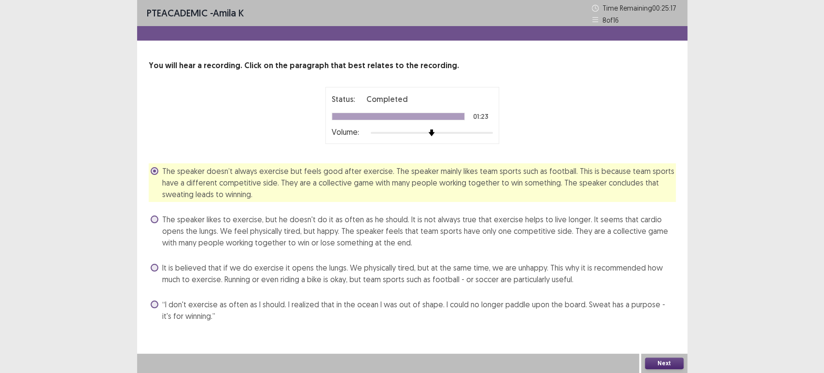
click at [161, 220] on label "The speaker likes to exercise, but he doesn't do it as often as he should. It i…" at bounding box center [413, 230] width 525 height 35
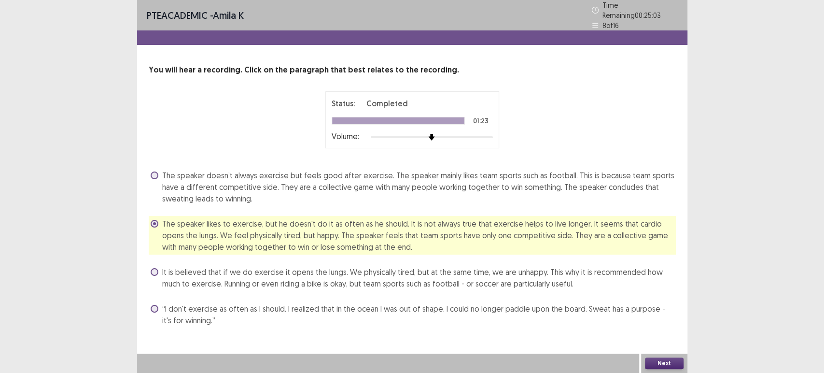
click at [660, 364] on button "Next" at bounding box center [664, 363] width 39 height 12
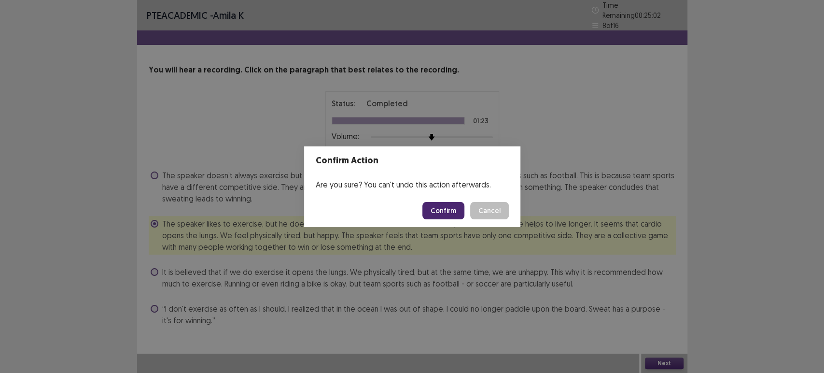
click at [434, 207] on button "Confirm" at bounding box center [443, 210] width 42 height 17
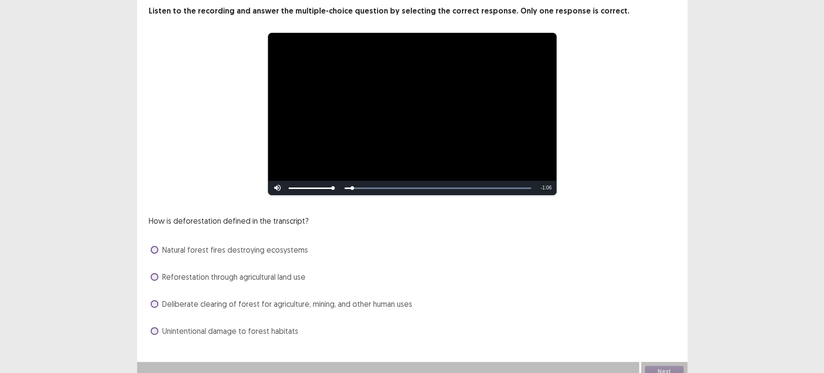
scroll to position [62, 0]
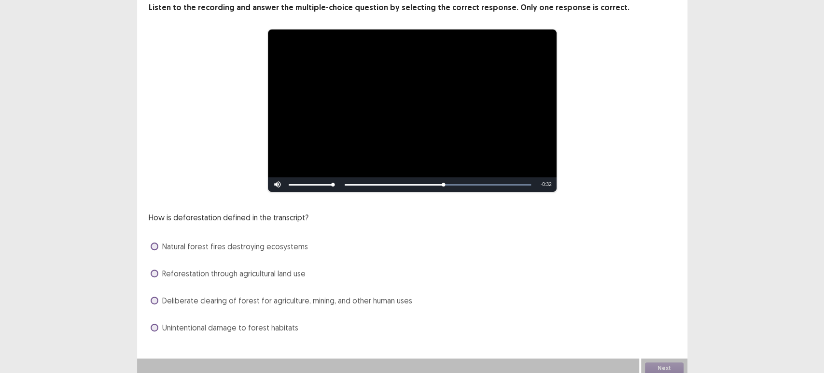
click at [157, 294] on label "Deliberate clearing of forest for agriculture, mining, and other human uses" at bounding box center [282, 300] width 262 height 12
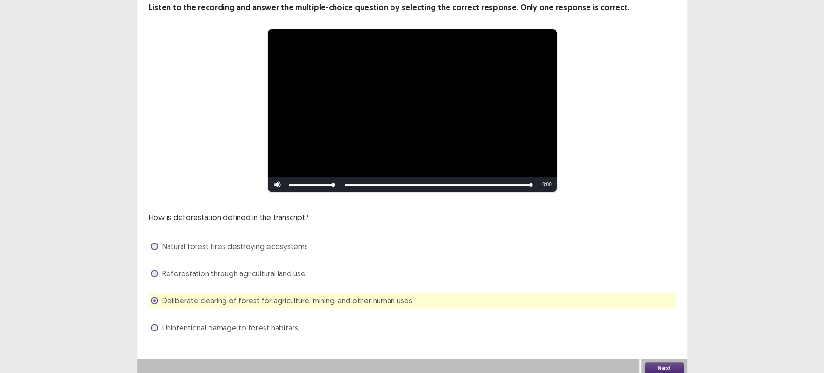
click at [657, 362] on button "Next" at bounding box center [664, 368] width 39 height 12
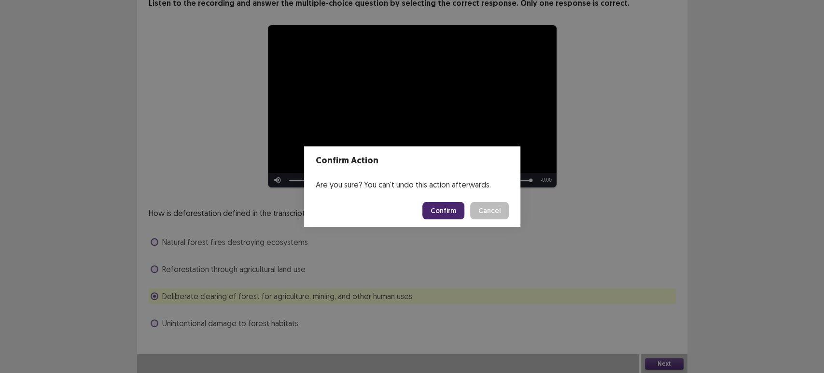
click at [441, 202] on button "Confirm" at bounding box center [443, 210] width 42 height 17
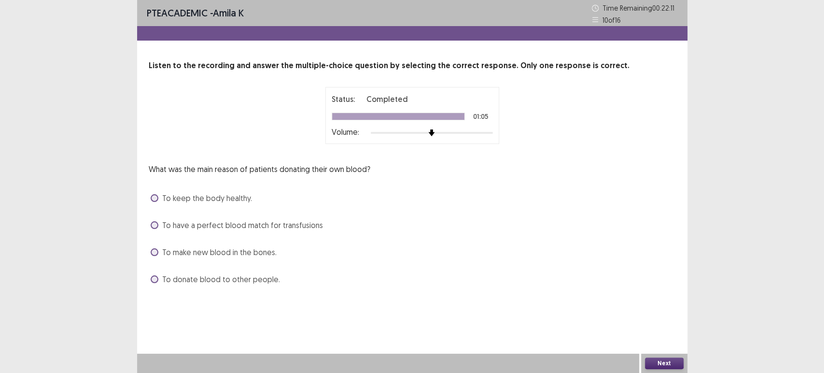
click at [157, 280] on span at bounding box center [155, 279] width 8 height 8
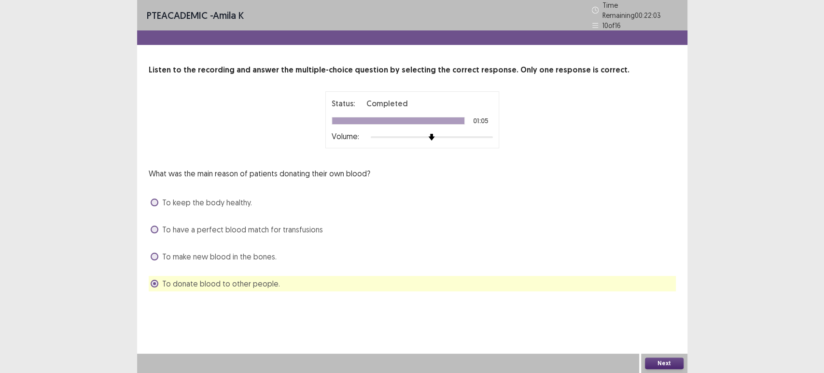
click at [652, 361] on button "Next" at bounding box center [664, 363] width 39 height 12
click at [652, 361] on div "Confirm Action Are you sure? You can't undo this action afterwards. Confirm Can…" at bounding box center [412, 186] width 824 height 373
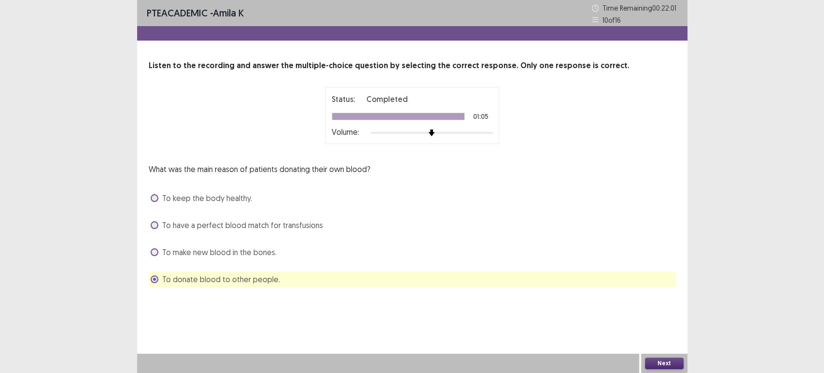
click at [661, 360] on button "Next" at bounding box center [664, 363] width 39 height 12
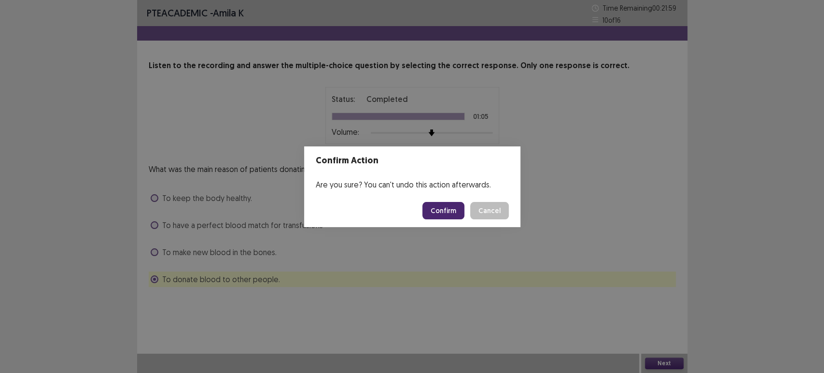
click at [437, 213] on button "Confirm" at bounding box center [443, 210] width 42 height 17
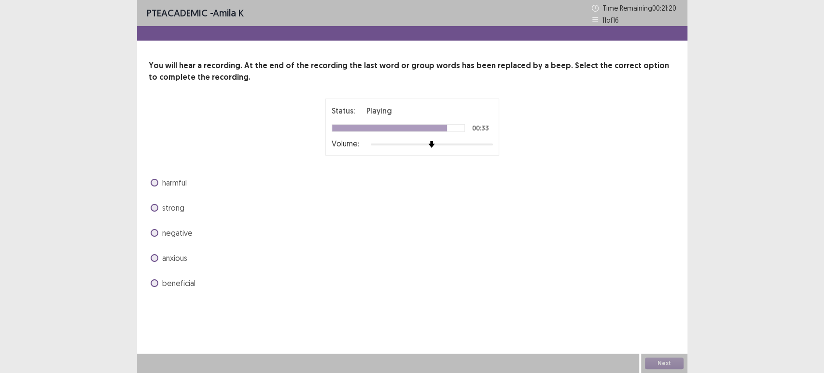
click at [158, 256] on label "anxious" at bounding box center [169, 258] width 37 height 12
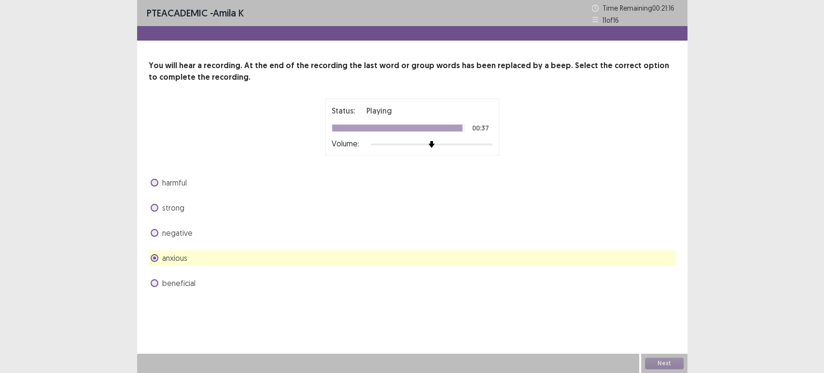
click at [151, 229] on label "negative" at bounding box center [172, 233] width 42 height 12
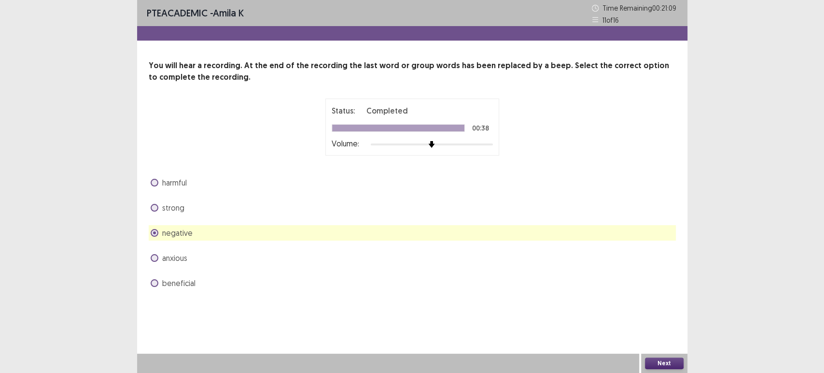
click at [160, 282] on label "beneficial" at bounding box center [173, 283] width 45 height 12
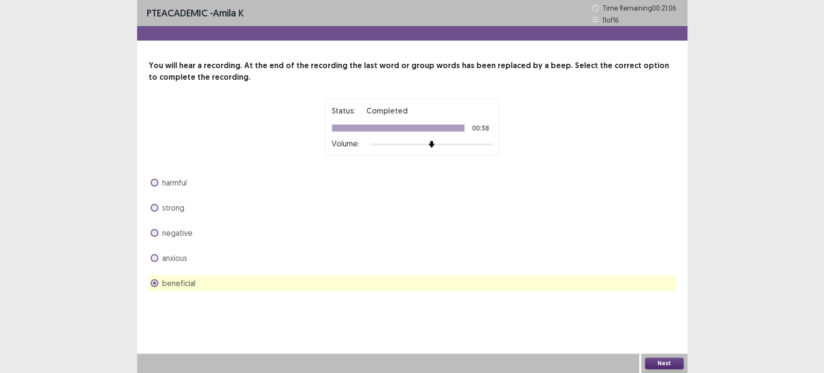
click at [672, 364] on button "Next" at bounding box center [664, 363] width 39 height 12
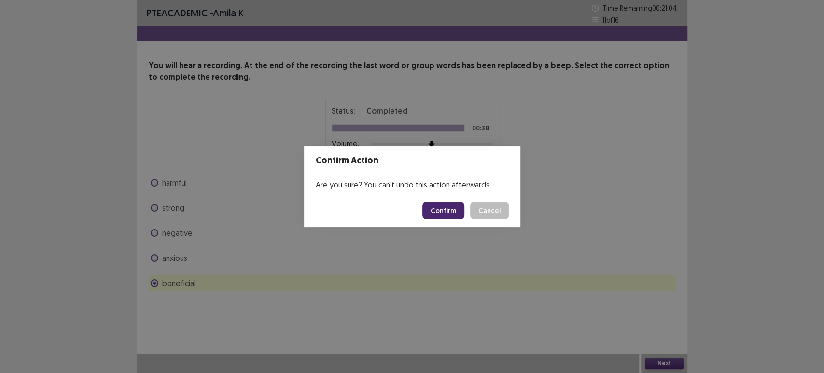
click at [448, 212] on button "Confirm" at bounding box center [443, 210] width 42 height 17
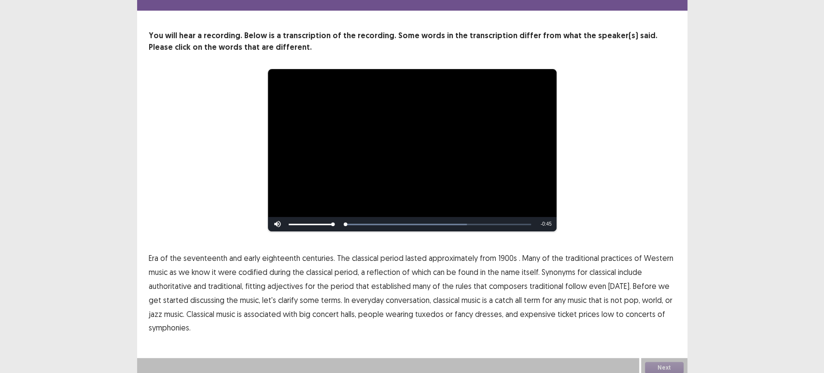
scroll to position [34, 0]
click at [504, 254] on span "1900s" at bounding box center [507, 258] width 19 height 12
click at [541, 282] on span "traditional" at bounding box center [547, 286] width 34 height 12
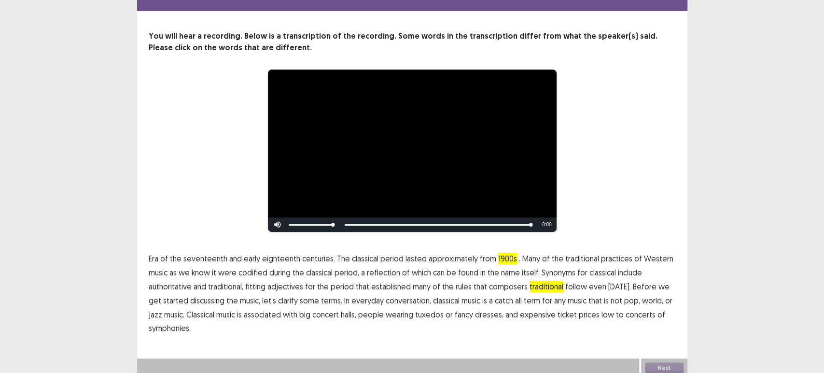
click at [602, 308] on span "low" at bounding box center [608, 314] width 13 height 12
click at [596, 308] on p "Era of the seventeenth and early eighteenth centuries. The classical period las…" at bounding box center [412, 294] width 527 height 84
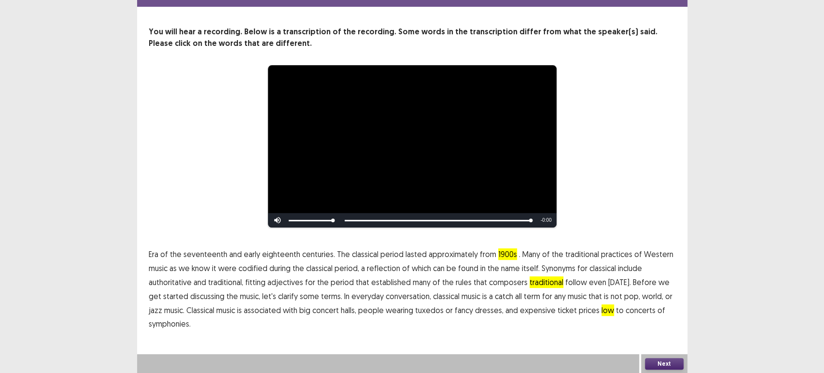
click at [649, 369] on button "Next" at bounding box center [664, 364] width 39 height 12
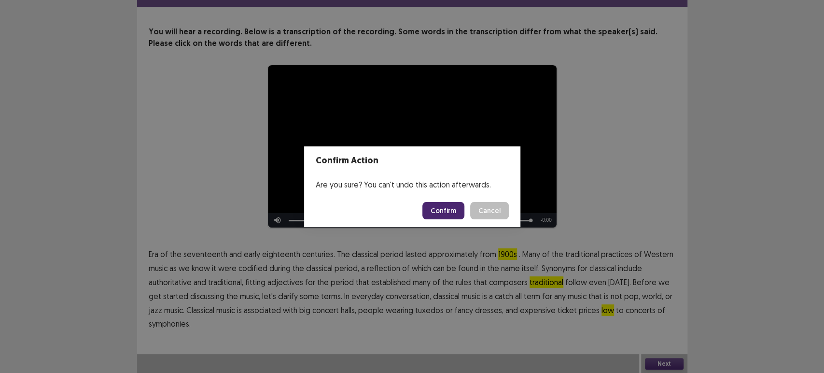
click at [661, 358] on div "Confirm Action Are you sure? You can't undo this action afterwards. Confirm Can…" at bounding box center [412, 186] width 824 height 373
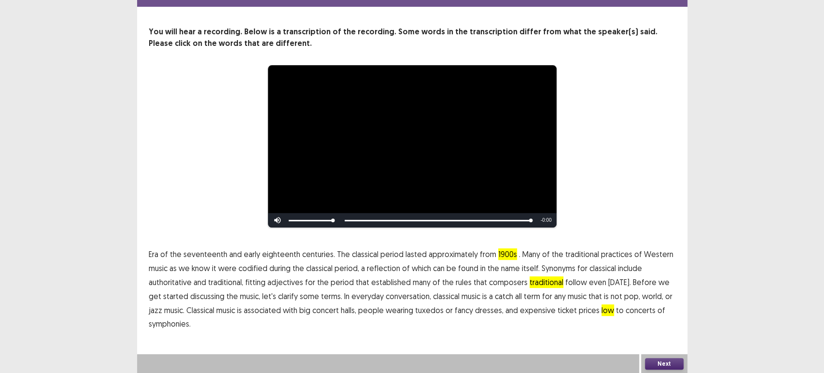
click at [658, 365] on button "Next" at bounding box center [664, 364] width 39 height 12
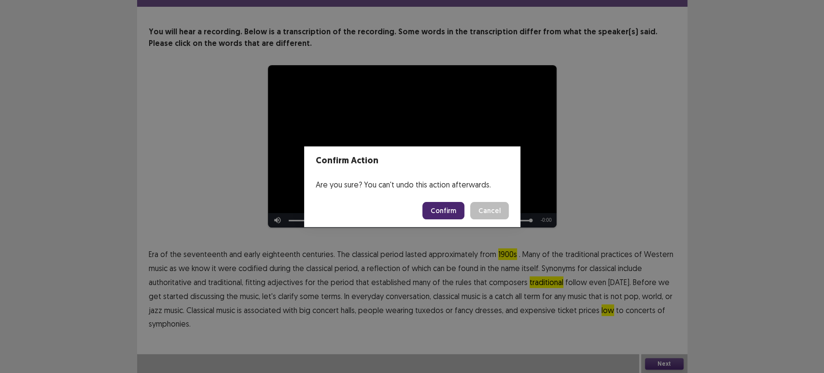
click at [435, 204] on button "Confirm" at bounding box center [443, 210] width 42 height 17
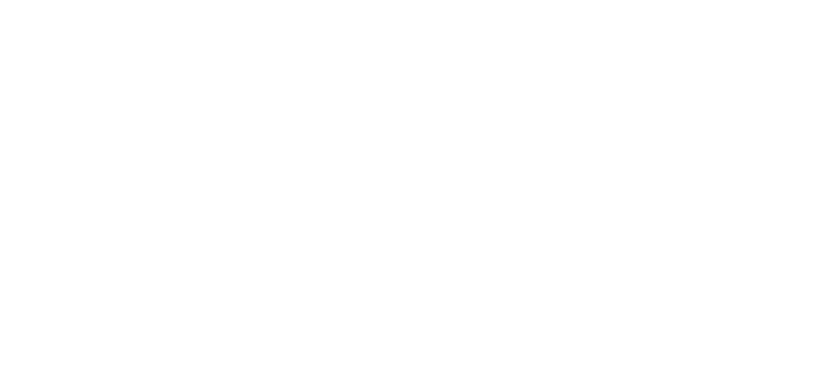
scroll to position [0, 0]
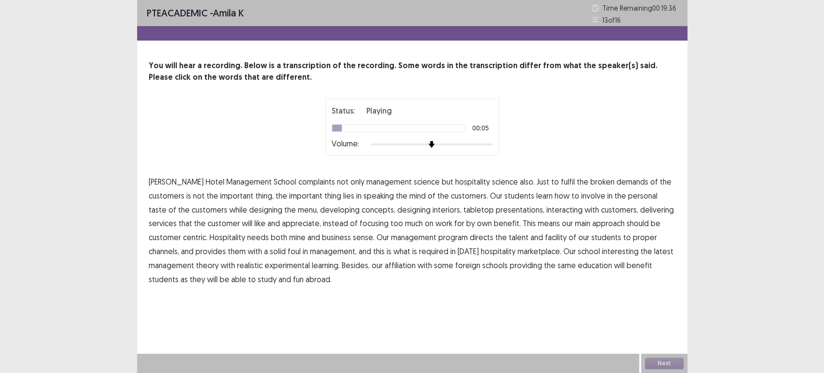
click at [298, 181] on span "complaints" at bounding box center [316, 182] width 37 height 12
click at [364, 196] on span "speaking" at bounding box center [379, 196] width 30 height 12
click at [289, 235] on span "mine" at bounding box center [297, 237] width 16 height 12
click at [545, 238] on span "facility" at bounding box center [556, 237] width 22 height 12
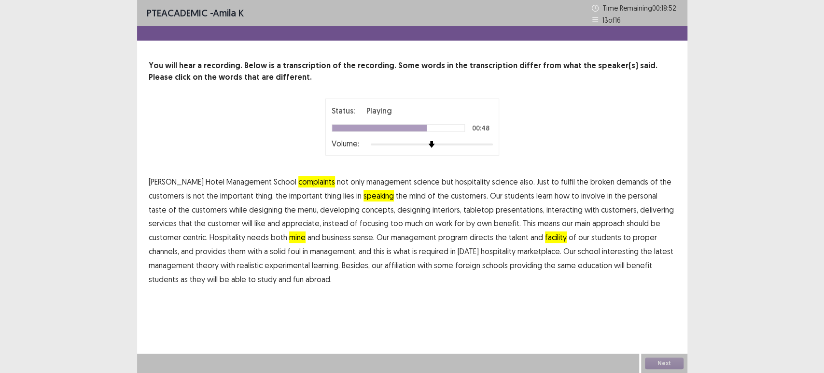
click at [288, 250] on span "foul" at bounding box center [294, 251] width 13 height 12
click at [602, 252] on span "interesting" at bounding box center [620, 251] width 37 height 12
click at [293, 280] on span "fun" at bounding box center [298, 279] width 11 height 12
click at [289, 239] on span "mine" at bounding box center [297, 237] width 16 height 12
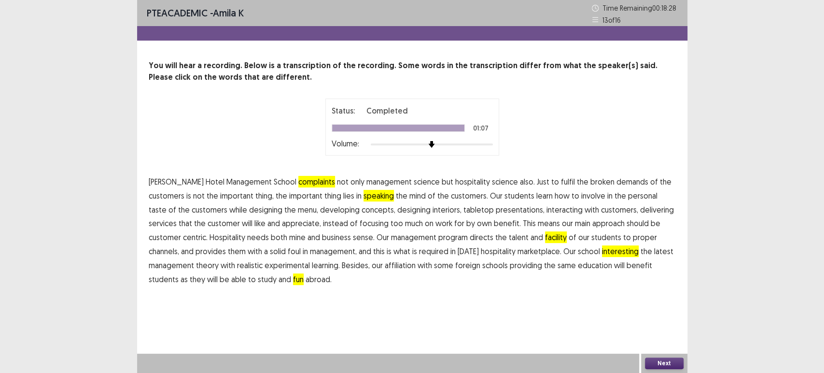
click at [661, 360] on button "Next" at bounding box center [664, 363] width 39 height 12
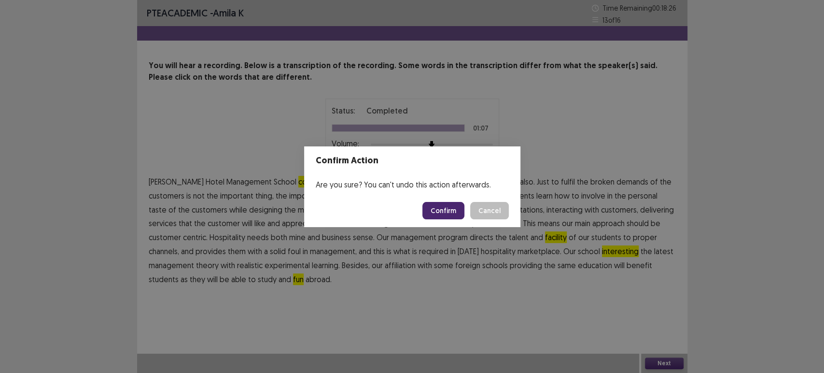
click at [451, 207] on button "Confirm" at bounding box center [443, 210] width 42 height 17
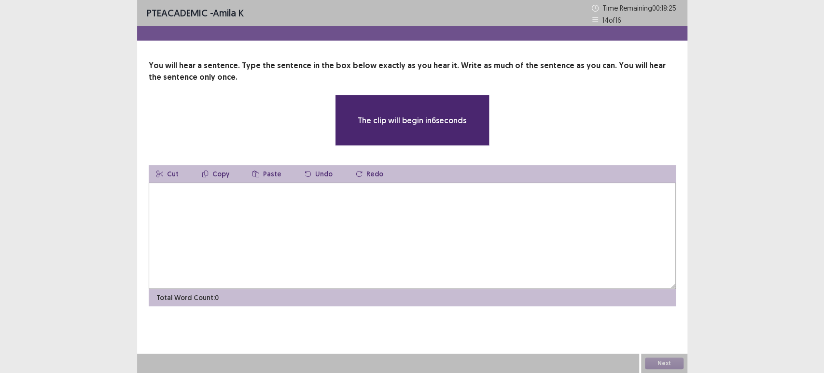
click at [371, 199] on textarea at bounding box center [412, 235] width 527 height 106
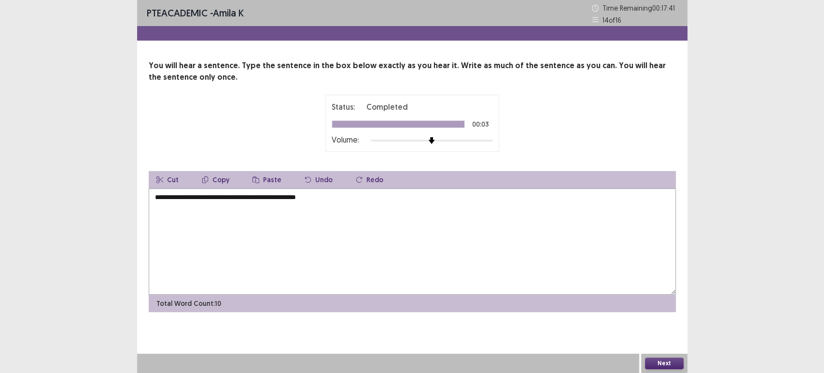
type textarea "**********"
click at [659, 359] on button "Next" at bounding box center [664, 363] width 39 height 12
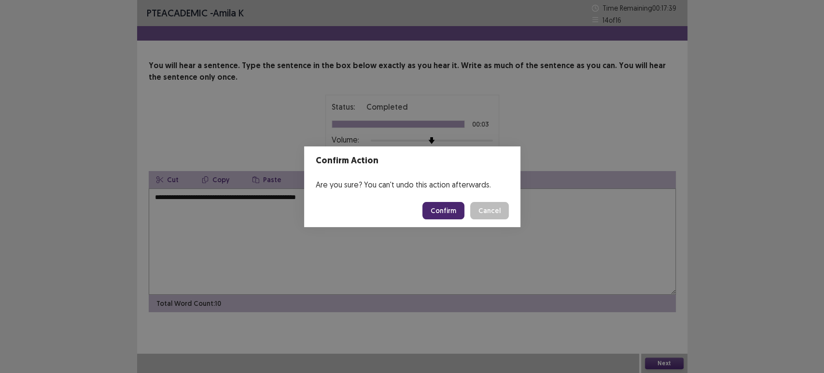
click at [459, 206] on button "Confirm" at bounding box center [443, 210] width 42 height 17
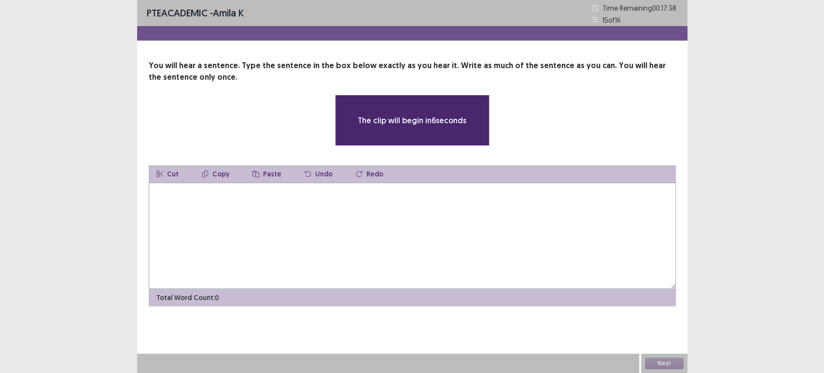
click at [291, 188] on textarea at bounding box center [412, 235] width 527 height 106
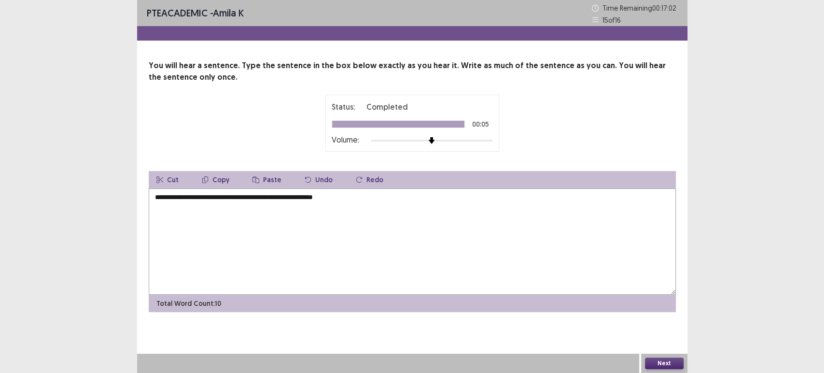
click at [189, 198] on textarea "**********" at bounding box center [412, 241] width 527 height 106
click at [231, 200] on textarea "**********" at bounding box center [412, 241] width 527 height 106
type textarea "**********"
click at [0, 208] on div "**********" at bounding box center [412, 186] width 824 height 373
click at [155, 202] on textarea "**********" at bounding box center [412, 241] width 527 height 106
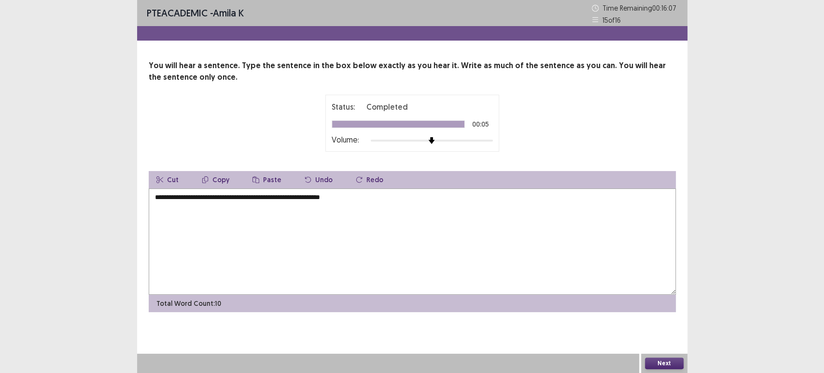
click at [155, 202] on textarea "**********" at bounding box center [412, 241] width 527 height 106
click at [666, 362] on button "Next" at bounding box center [664, 363] width 39 height 12
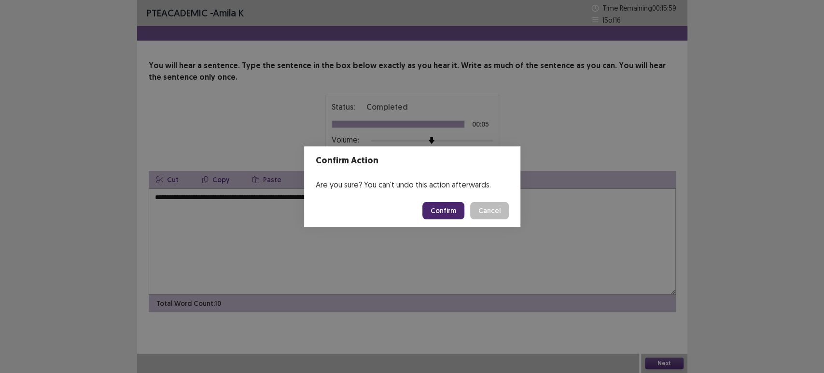
click at [433, 204] on button "Confirm" at bounding box center [443, 210] width 42 height 17
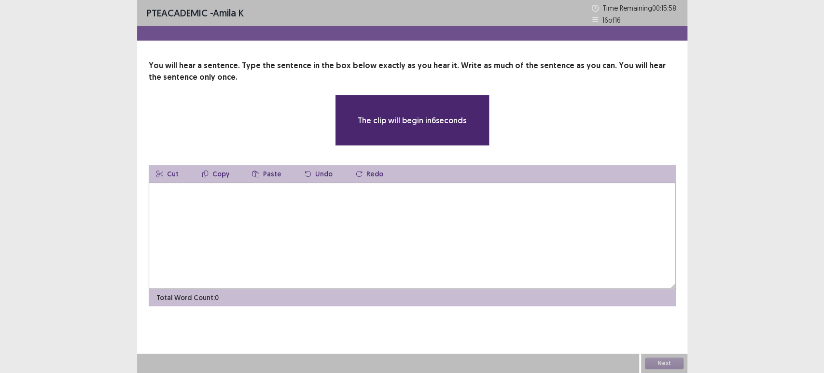
click at [340, 198] on textarea at bounding box center [412, 235] width 527 height 106
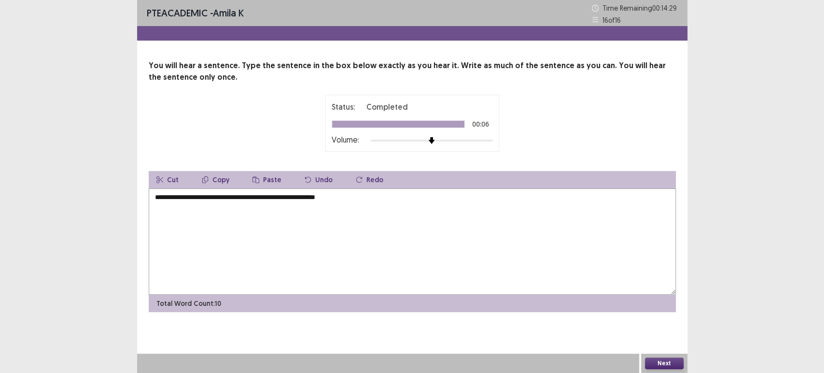
type textarea "**********"
click at [666, 360] on button "Next" at bounding box center [664, 363] width 39 height 12
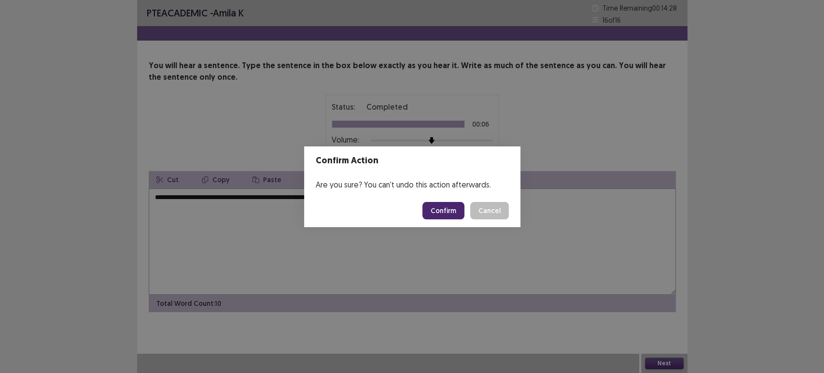
click at [445, 203] on button "Confirm" at bounding box center [443, 210] width 42 height 17
